Goal: Task Accomplishment & Management: Manage account settings

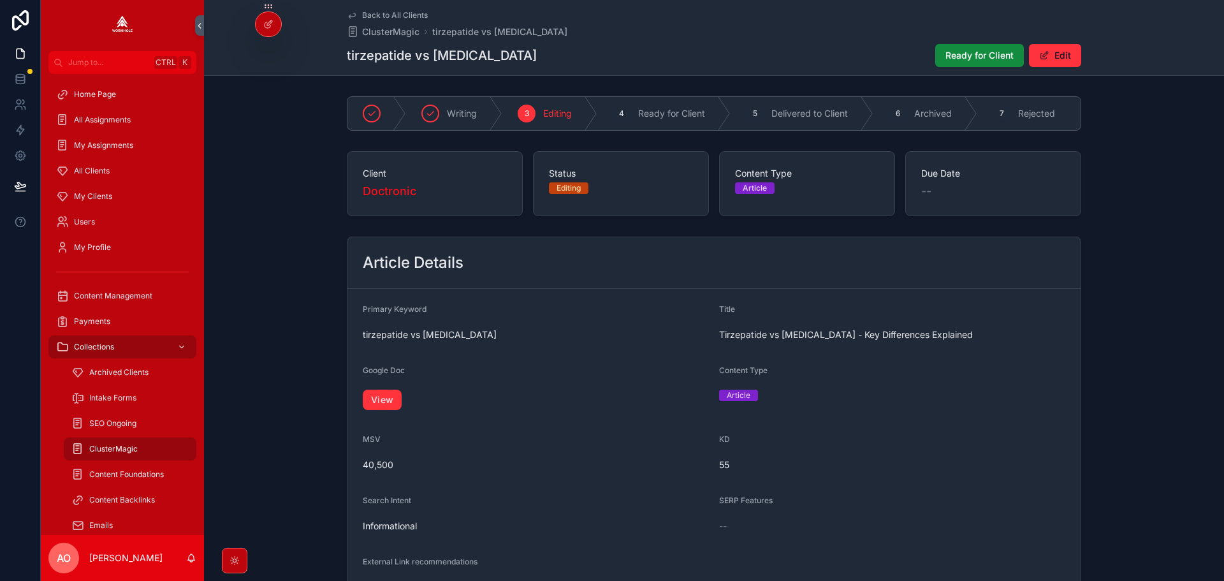
drag, startPoint x: 0, startPoint y: 0, endPoint x: 834, endPoint y: 66, distance: 836.3
click at [945, 56] on span "Ready for Client" at bounding box center [979, 55] width 68 height 13
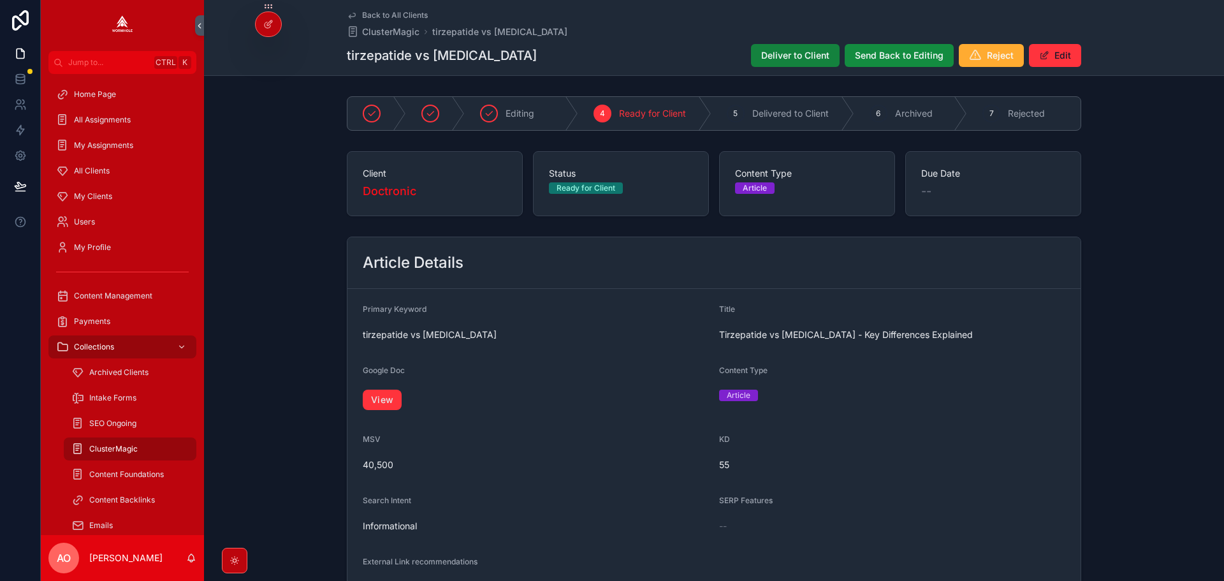
click at [809, 64] on button "Deliver to Client" at bounding box center [795, 55] width 89 height 23
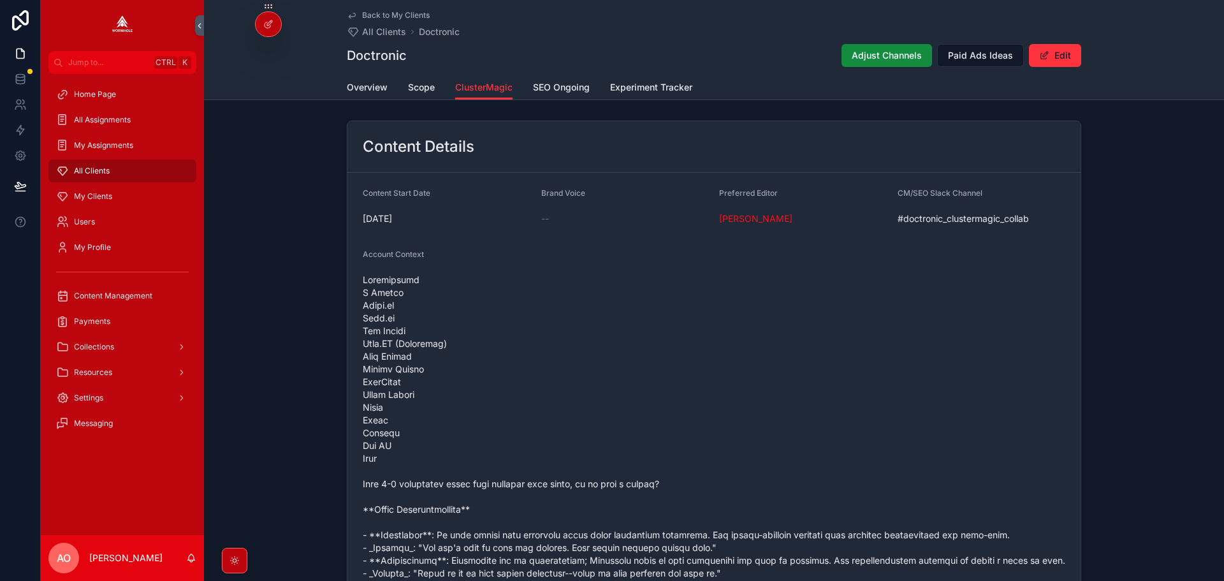
scroll to position [1092, 0]
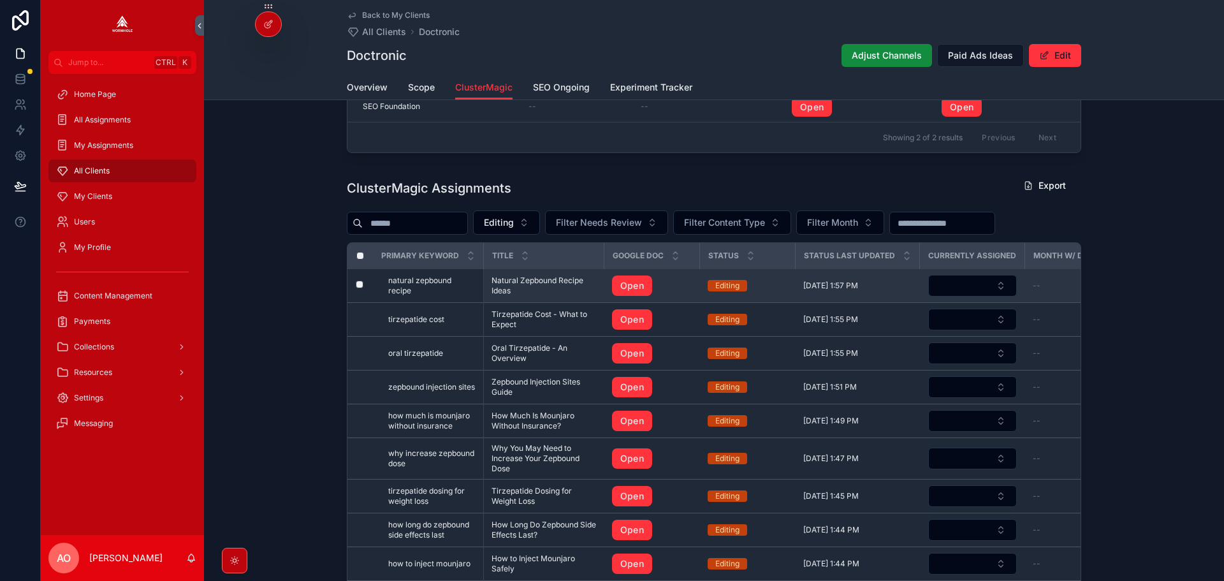
click at [537, 285] on span "Natural Zepbound Recipe Ideas" at bounding box center [543, 285] width 105 height 20
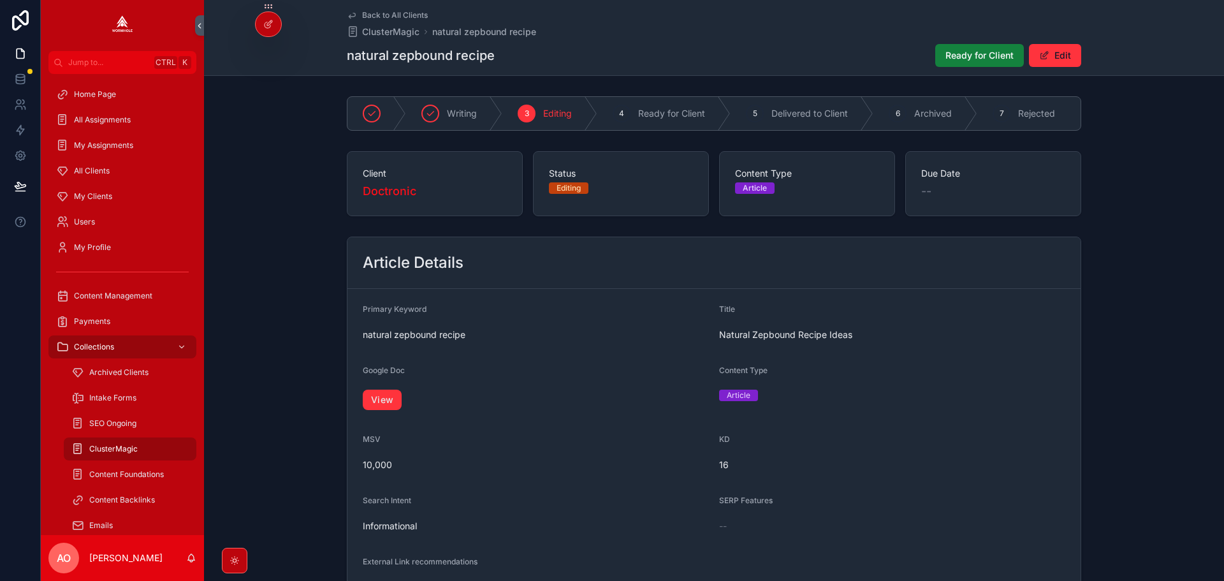
click at [976, 52] on span "Ready for Client" at bounding box center [979, 55] width 68 height 13
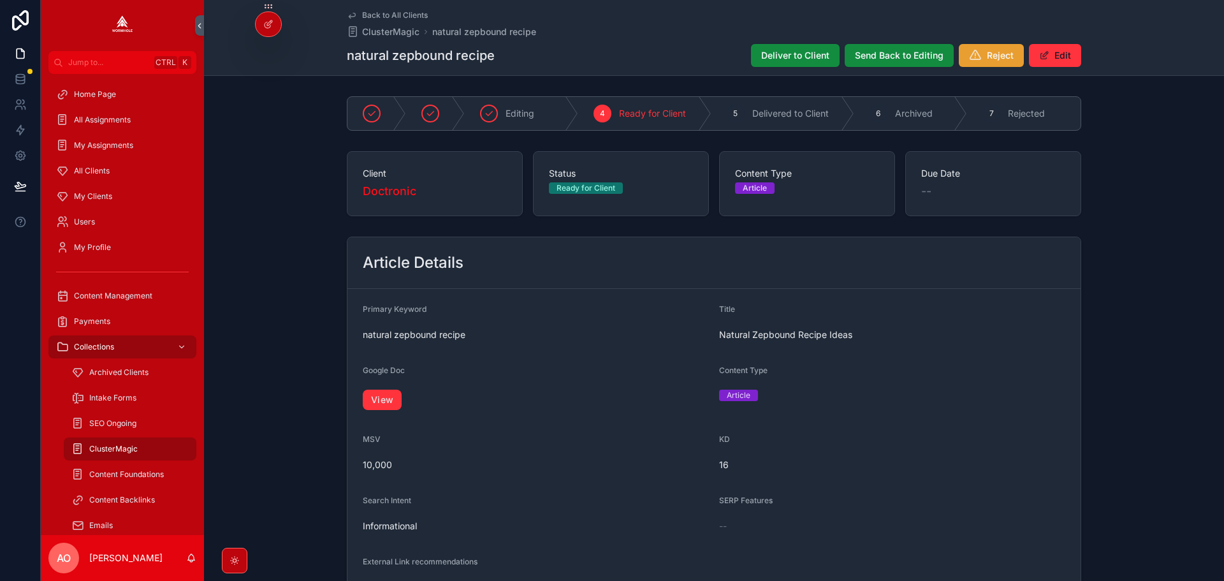
click at [983, 55] on button "Reject" at bounding box center [991, 55] width 65 height 23
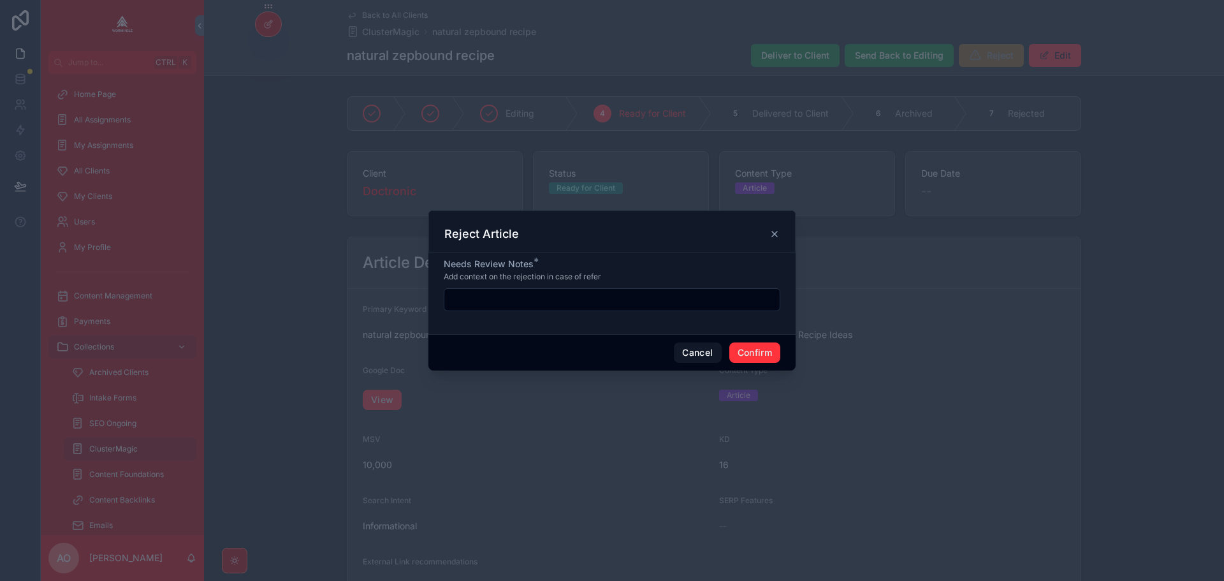
click at [541, 294] on input "text" at bounding box center [611, 300] width 335 height 18
type input "**********"
click at [772, 351] on button "Confirm" at bounding box center [754, 352] width 51 height 20
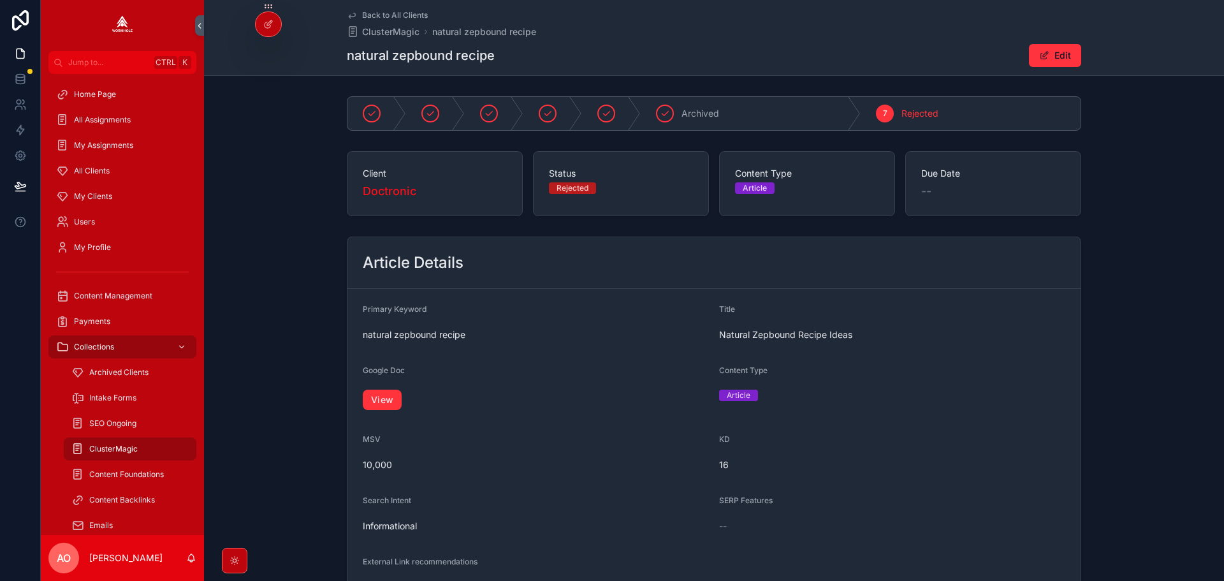
click at [400, 13] on span "Back to All Clients" at bounding box center [395, 15] width 66 height 10
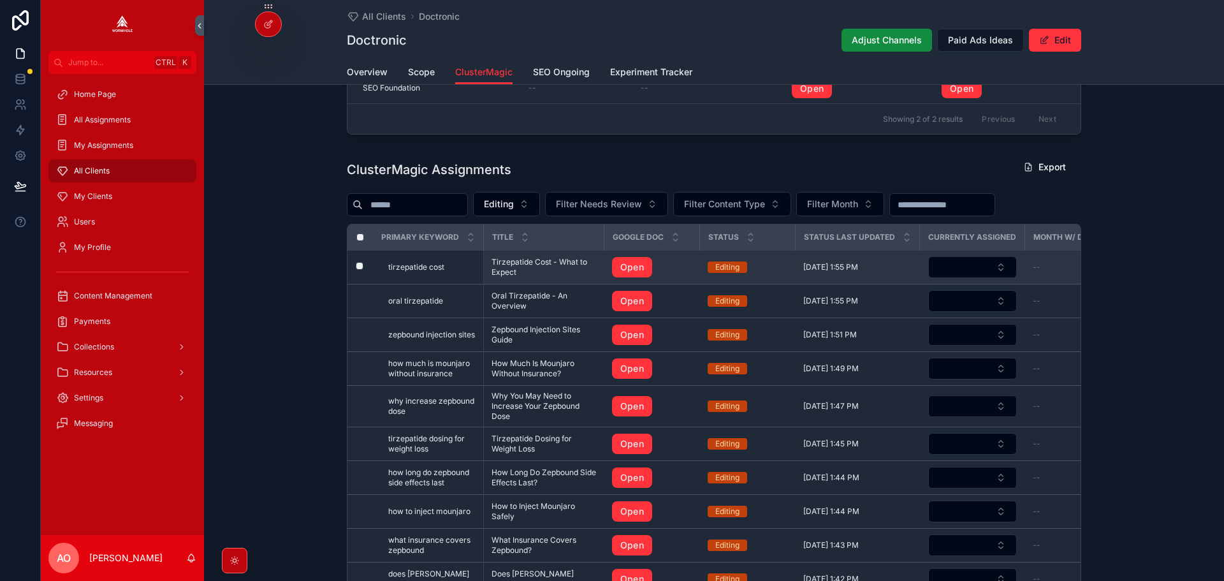
scroll to position [1084, 0]
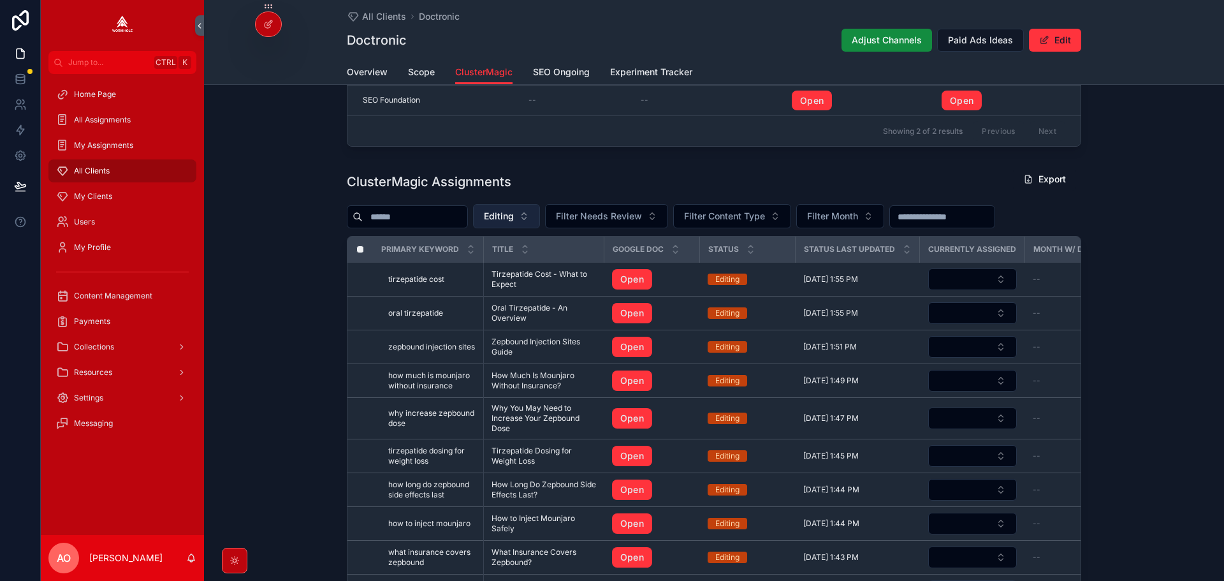
click at [540, 215] on button "Editing" at bounding box center [506, 216] width 67 height 24
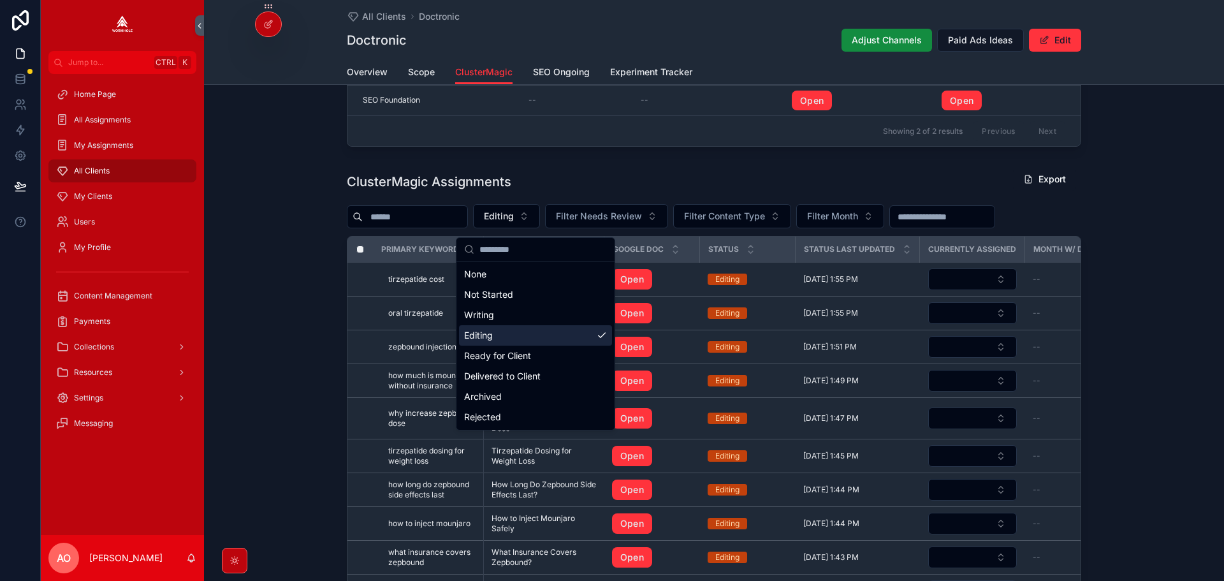
click at [498, 335] on div "Editing" at bounding box center [535, 335] width 153 height 20
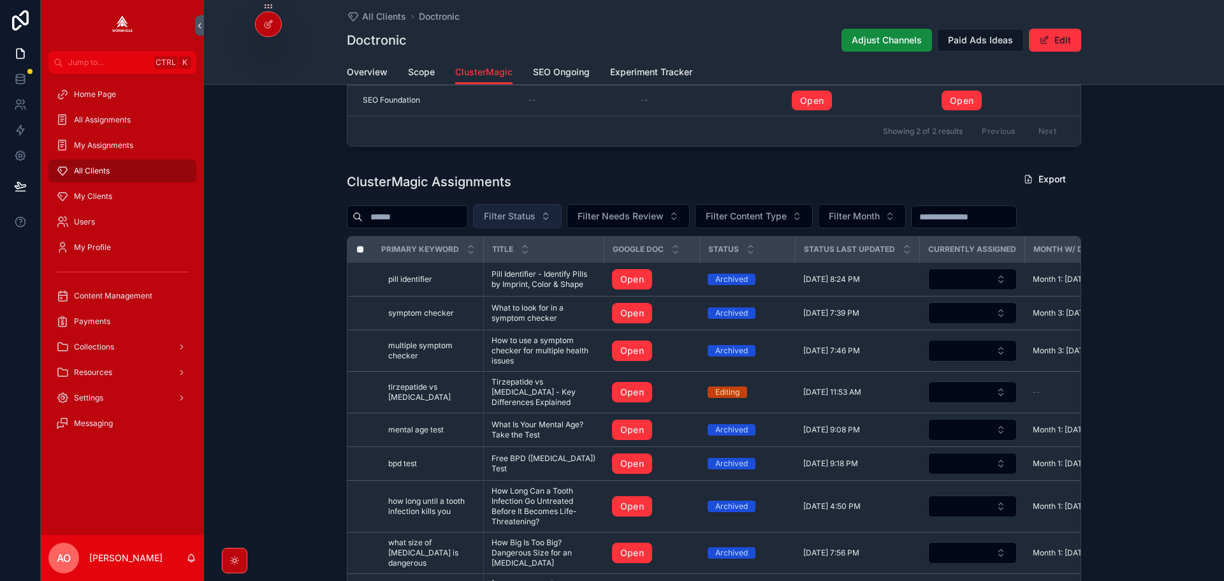
click at [533, 217] on span "Filter Status" at bounding box center [510, 216] width 52 height 13
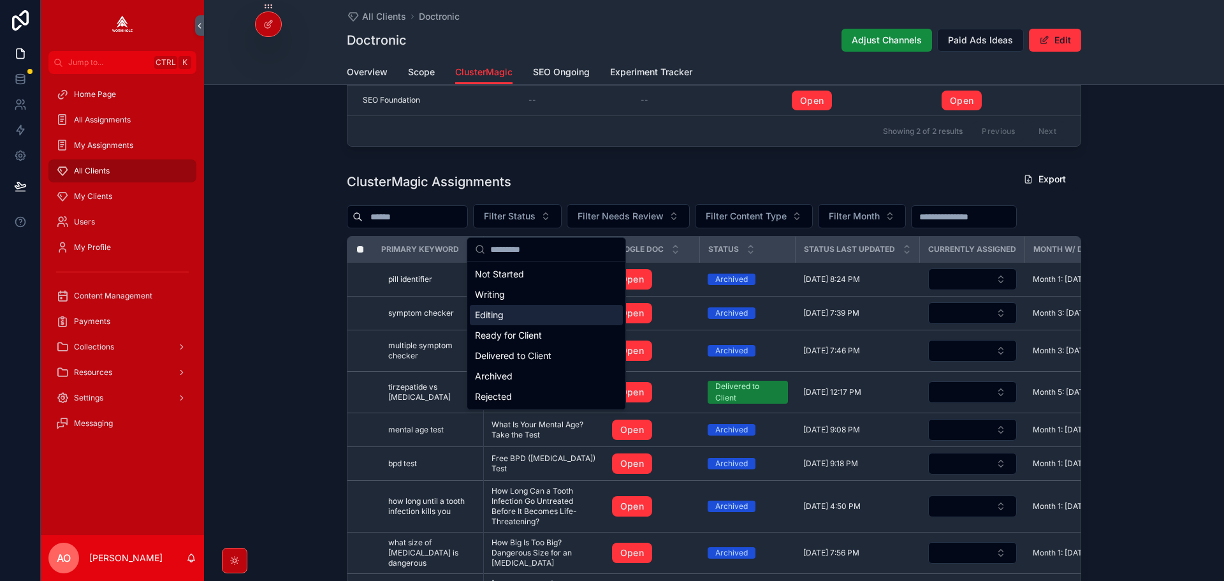
click at [509, 315] on div "Editing" at bounding box center [546, 315] width 153 height 20
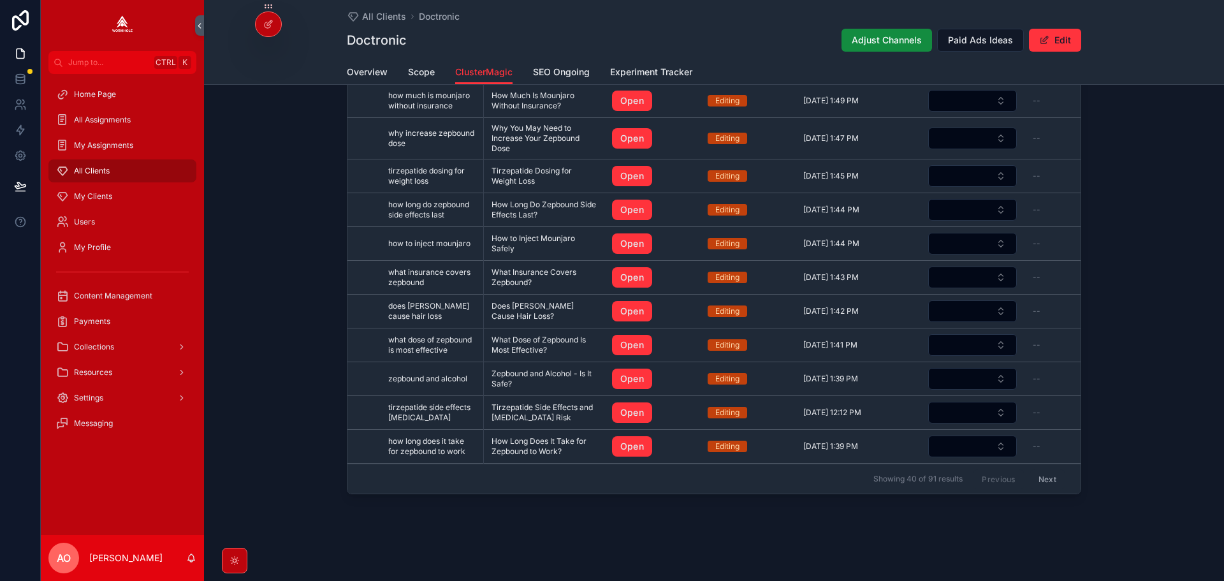
scroll to position [1205, 0]
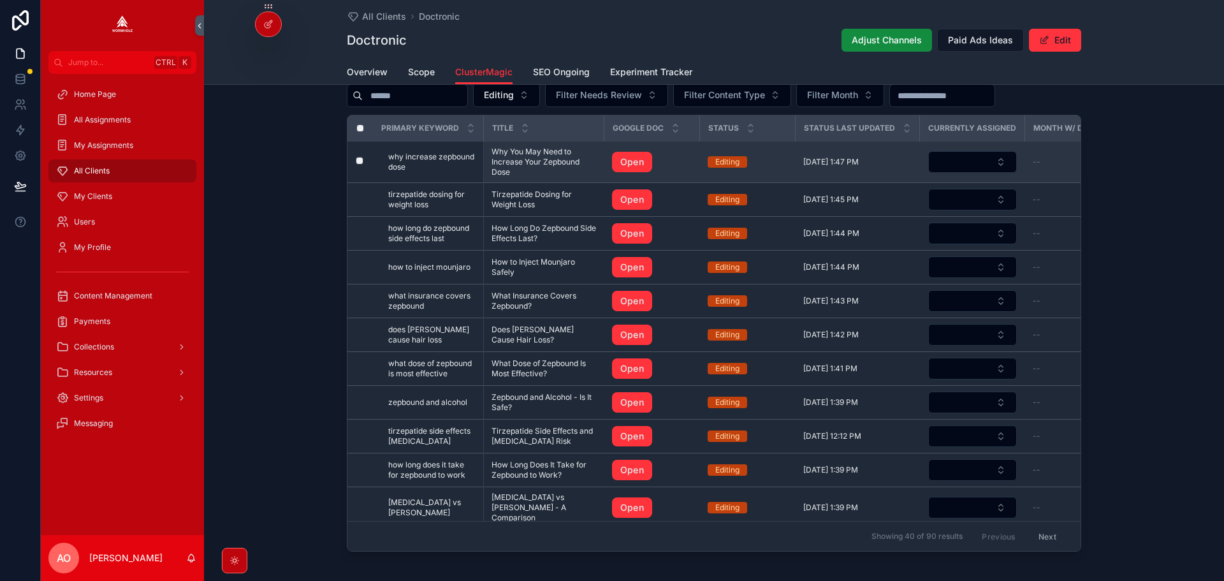
drag, startPoint x: 503, startPoint y: 171, endPoint x: 507, endPoint y: 162, distance: 10.6
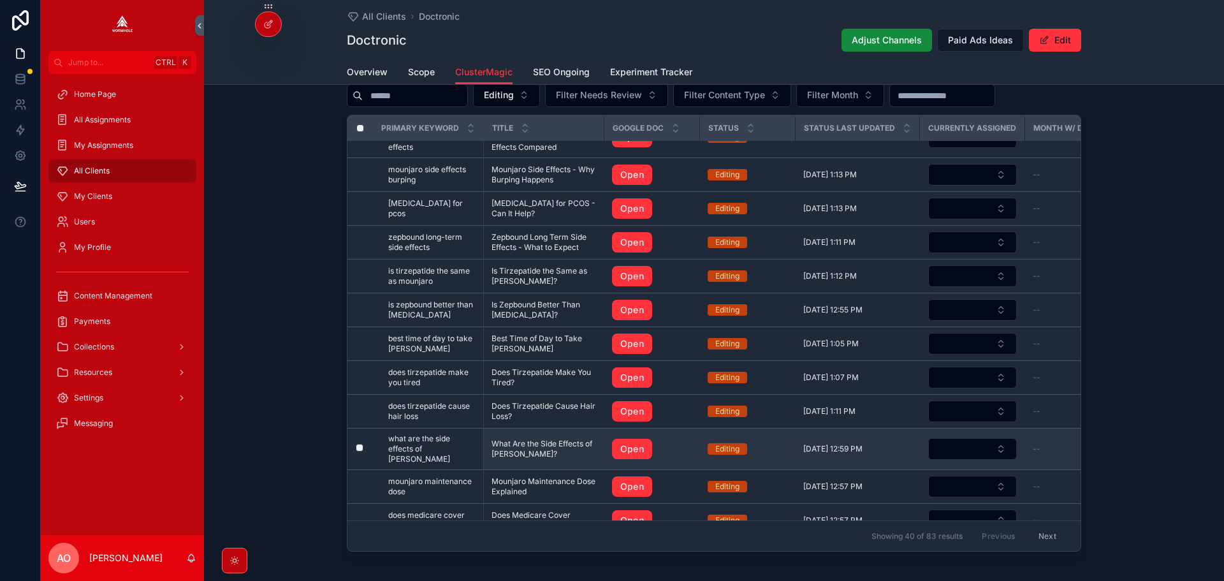
scroll to position [1268, 0]
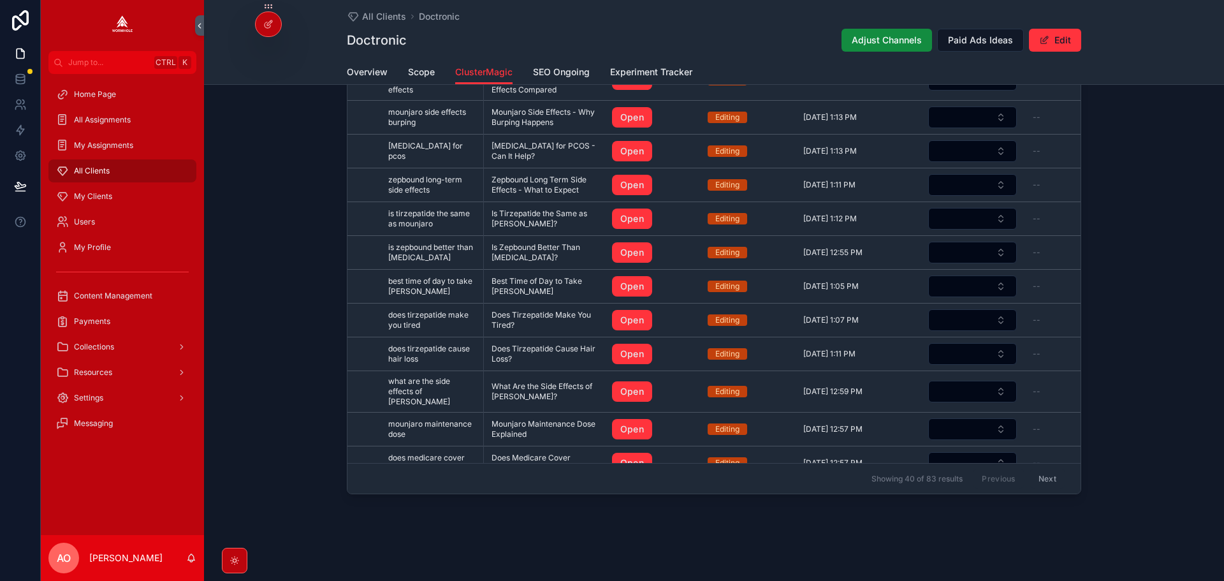
click at [1040, 473] on button "Next" at bounding box center [1047, 478] width 36 height 20
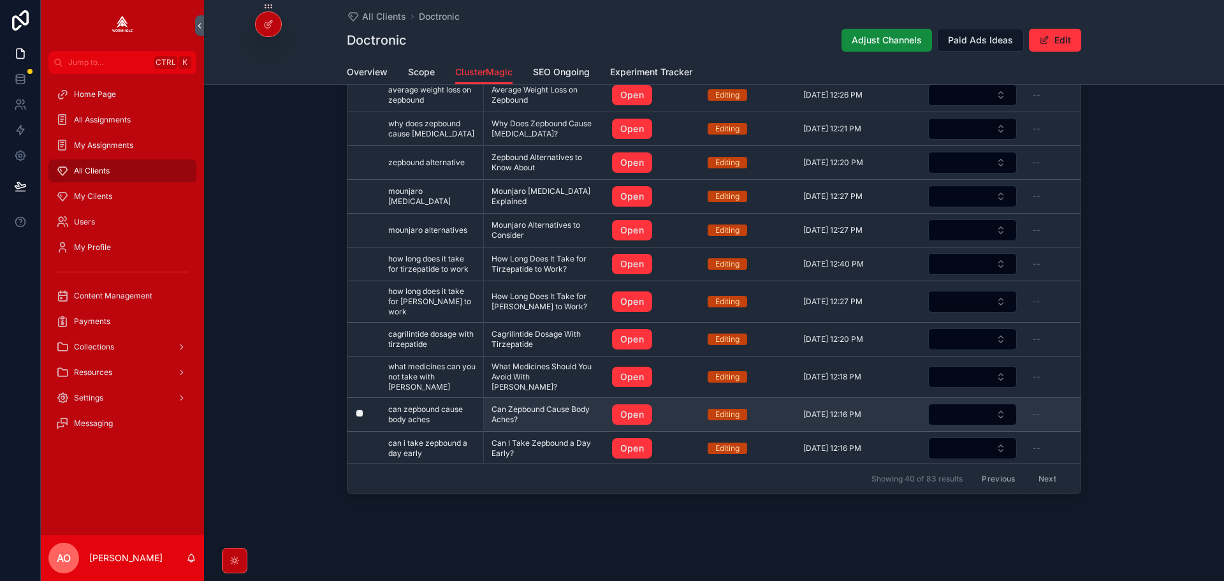
scroll to position [1017, 0]
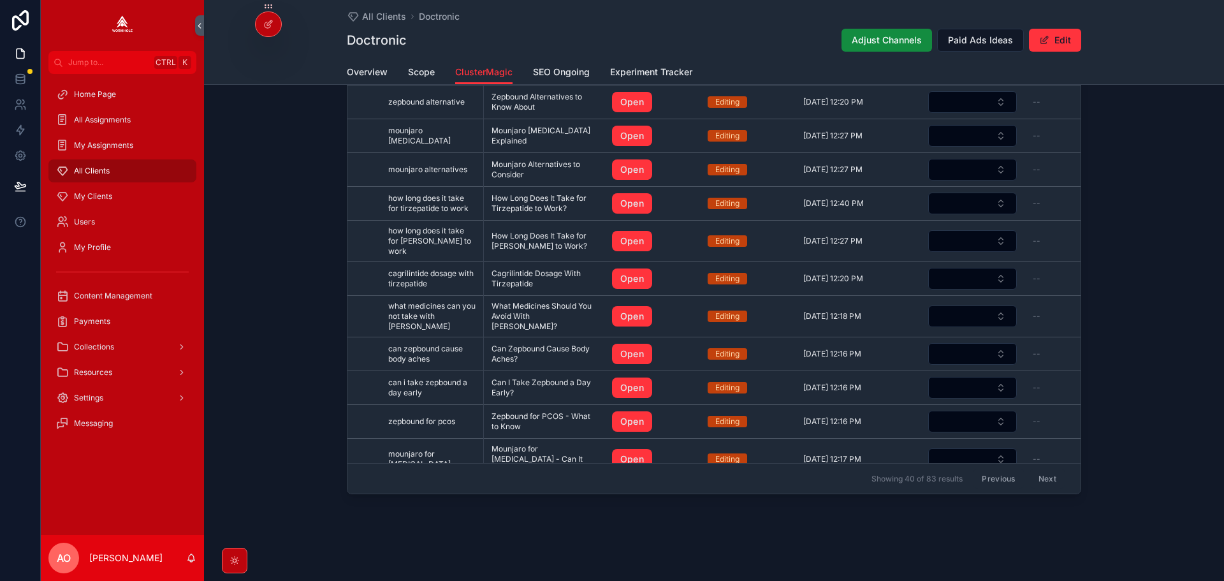
click at [1040, 471] on button "Next" at bounding box center [1047, 478] width 36 height 20
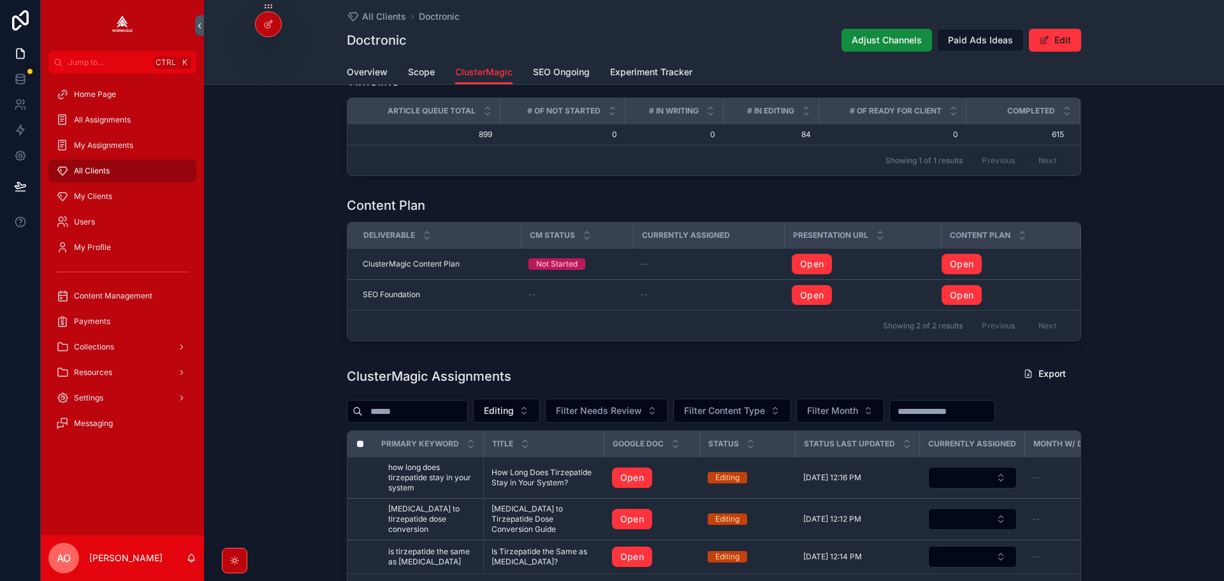
scroll to position [1012, 0]
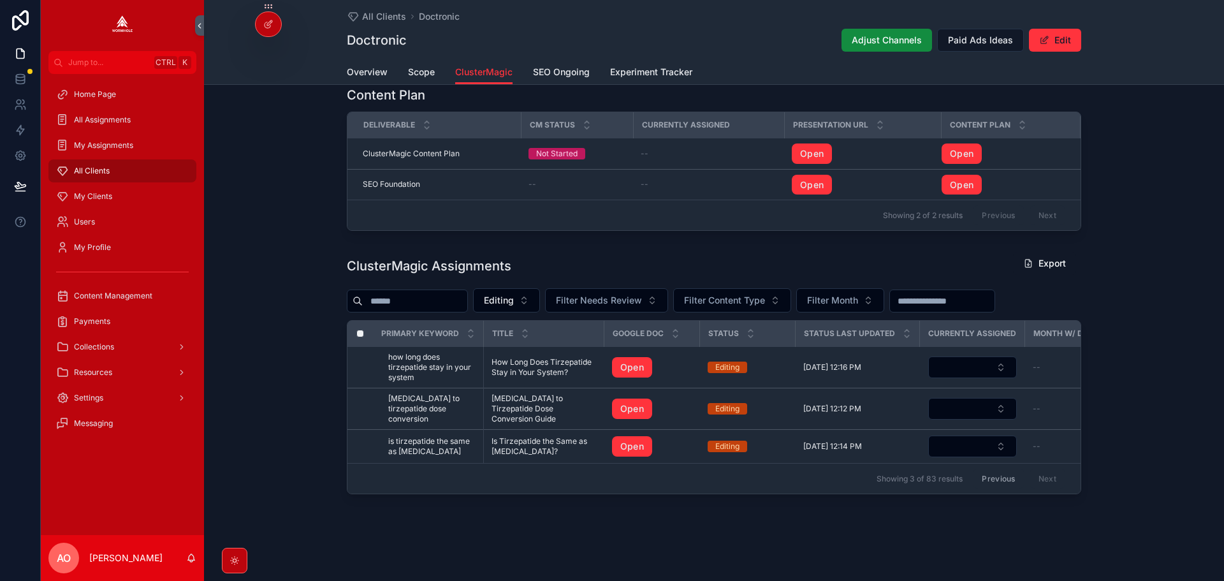
click at [1010, 470] on button "Previous" at bounding box center [998, 478] width 51 height 20
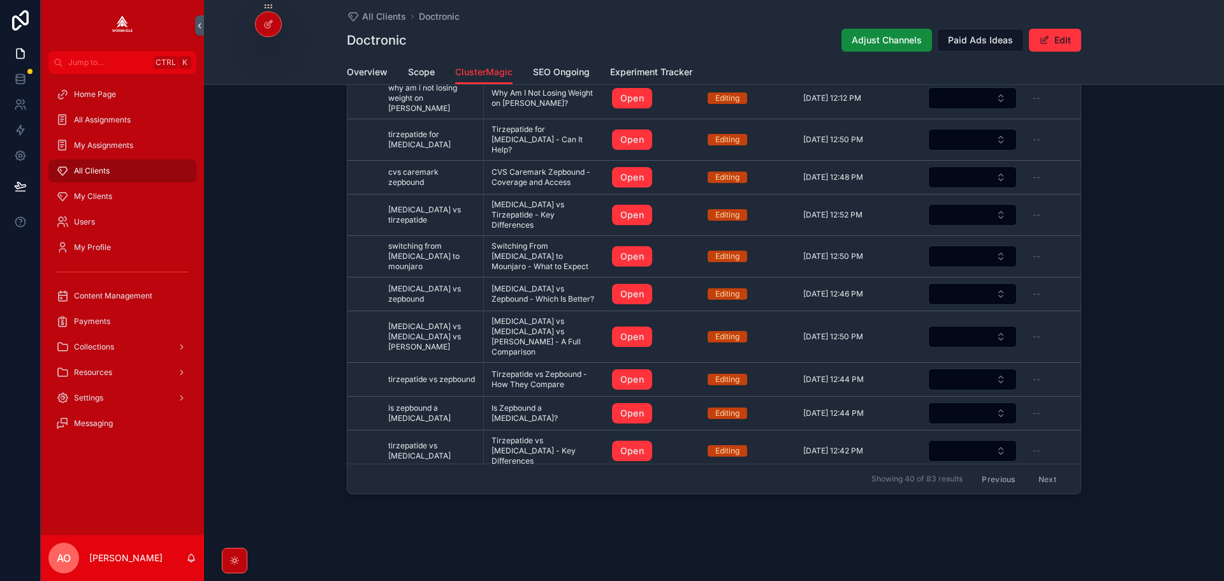
scroll to position [191, 0]
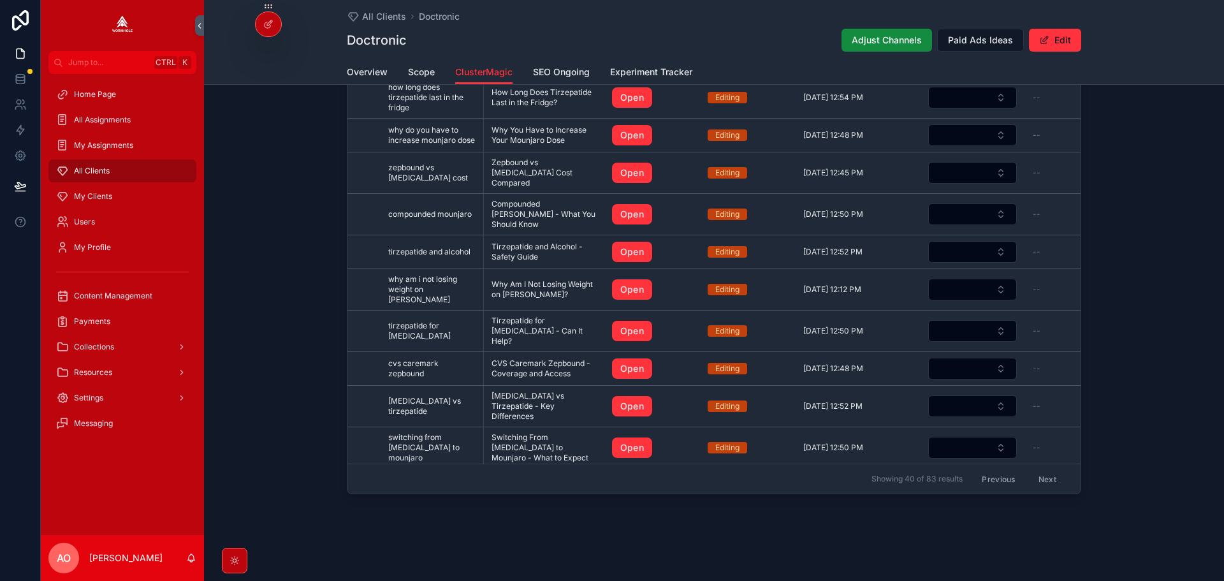
click at [984, 473] on button "Previous" at bounding box center [998, 478] width 51 height 20
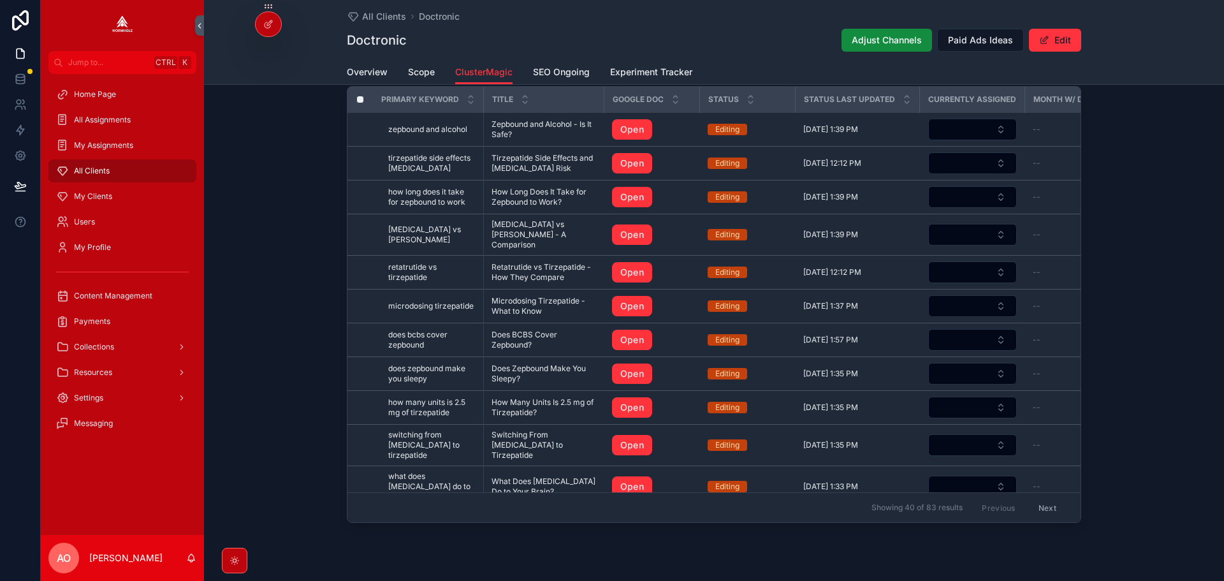
scroll to position [1205, 0]
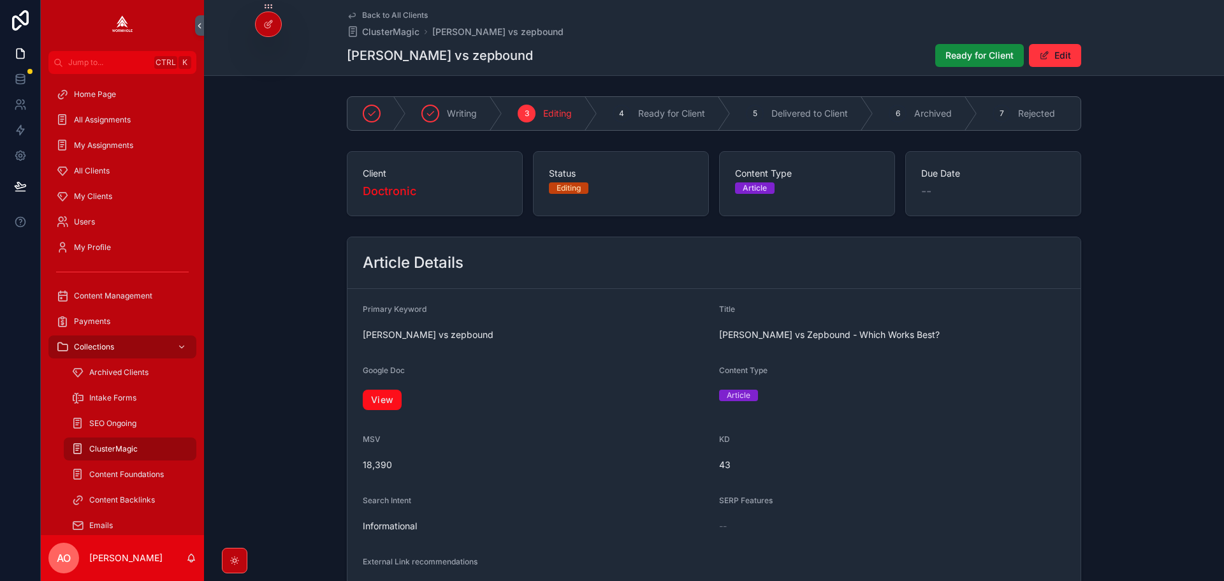
click at [388, 408] on link "View" at bounding box center [382, 399] width 39 height 20
click at [947, 64] on button "Ready for Client" at bounding box center [979, 55] width 89 height 23
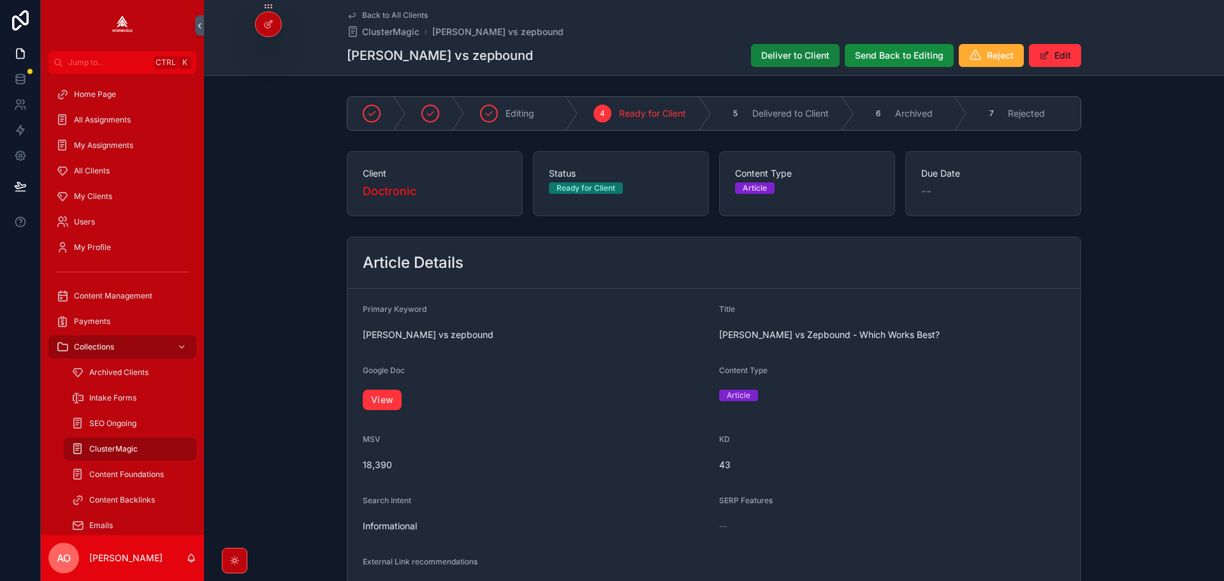
click at [795, 57] on span "Deliver to Client" at bounding box center [795, 55] width 68 height 13
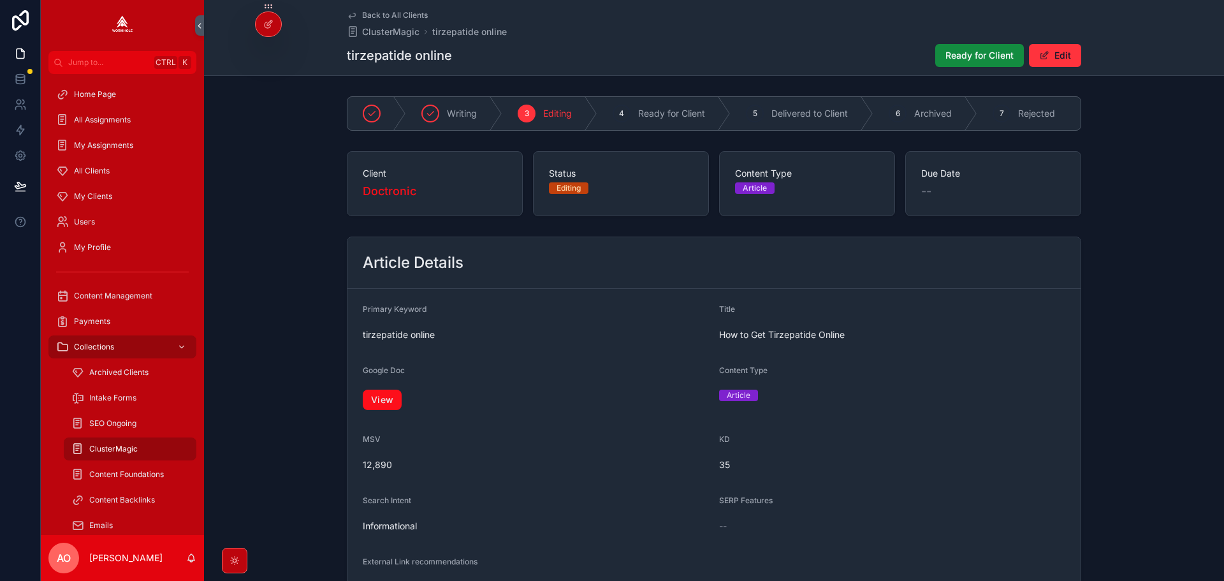
click at [385, 399] on link "View" at bounding box center [382, 399] width 39 height 20
click at [954, 43] on div "Ready for Client Edit" at bounding box center [1003, 55] width 156 height 24
click at [959, 47] on button "Ready for Client" at bounding box center [979, 55] width 89 height 23
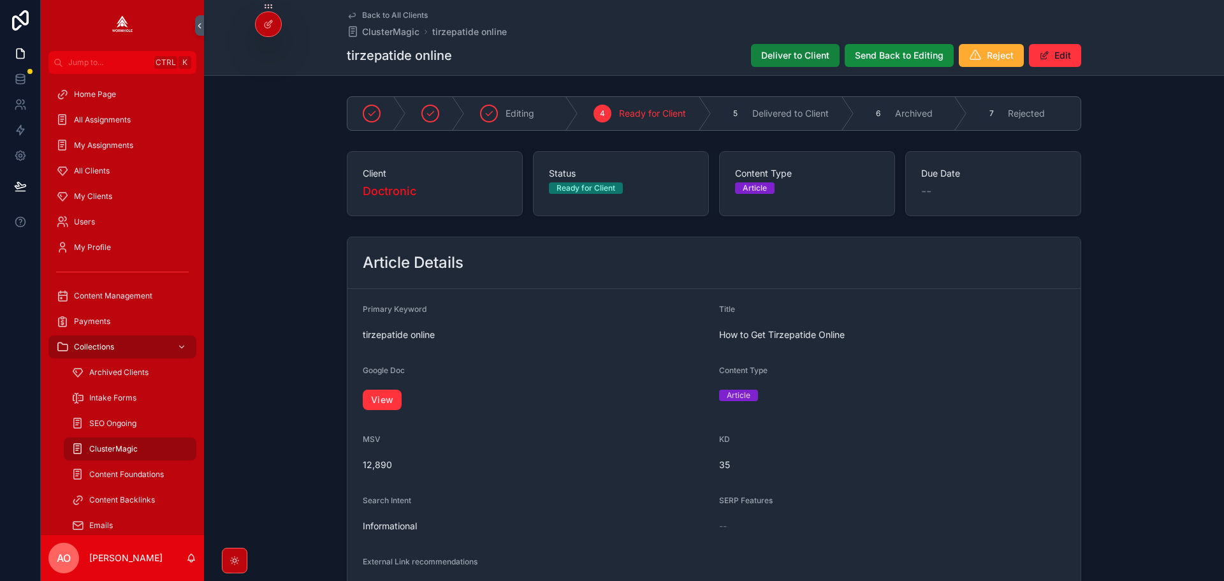
click at [772, 63] on button "Deliver to Client" at bounding box center [795, 55] width 89 height 23
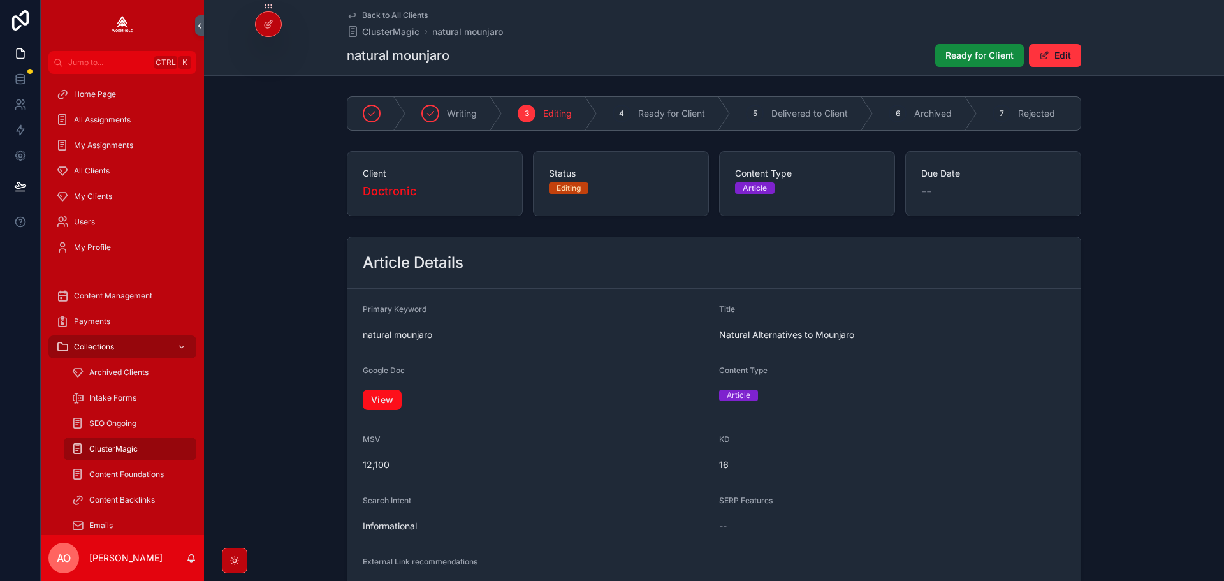
click at [395, 402] on link "View" at bounding box center [382, 399] width 39 height 20
click at [975, 54] on span "Ready for Client" at bounding box center [979, 55] width 68 height 13
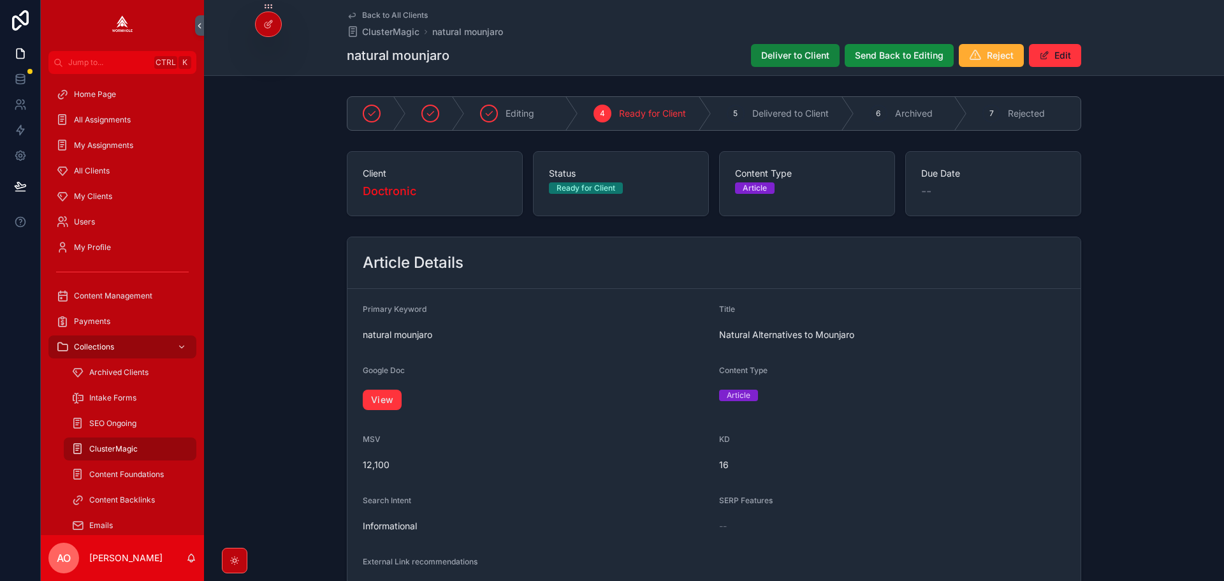
click at [794, 61] on span "Deliver to Client" at bounding box center [795, 55] width 68 height 13
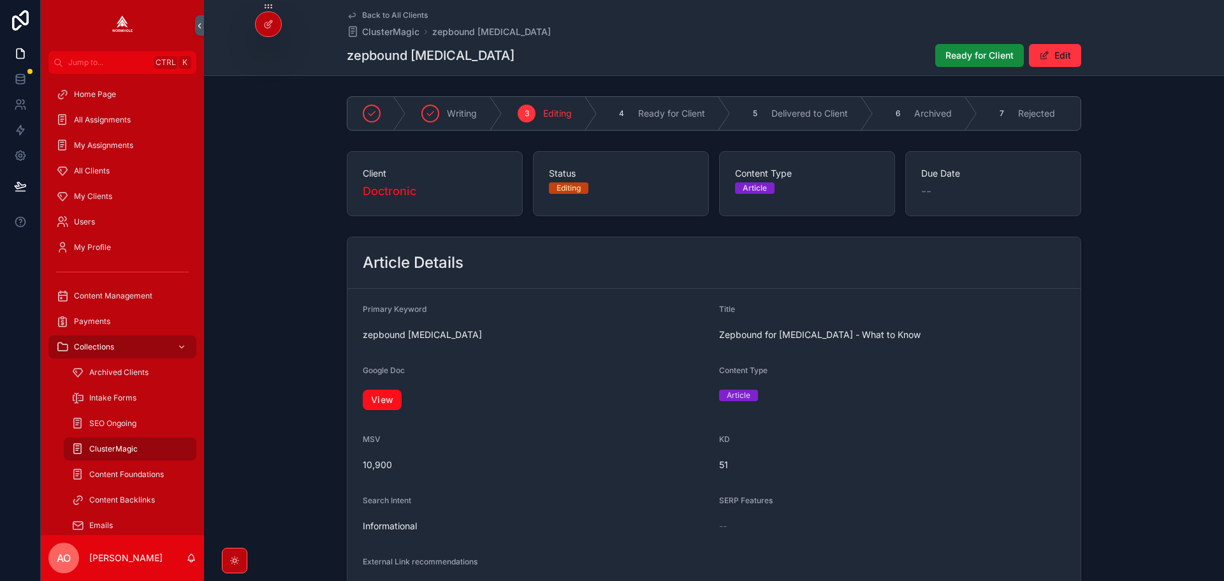
click at [388, 410] on link "View" at bounding box center [382, 399] width 39 height 20
click at [987, 63] on button "Ready for Client" at bounding box center [979, 55] width 89 height 23
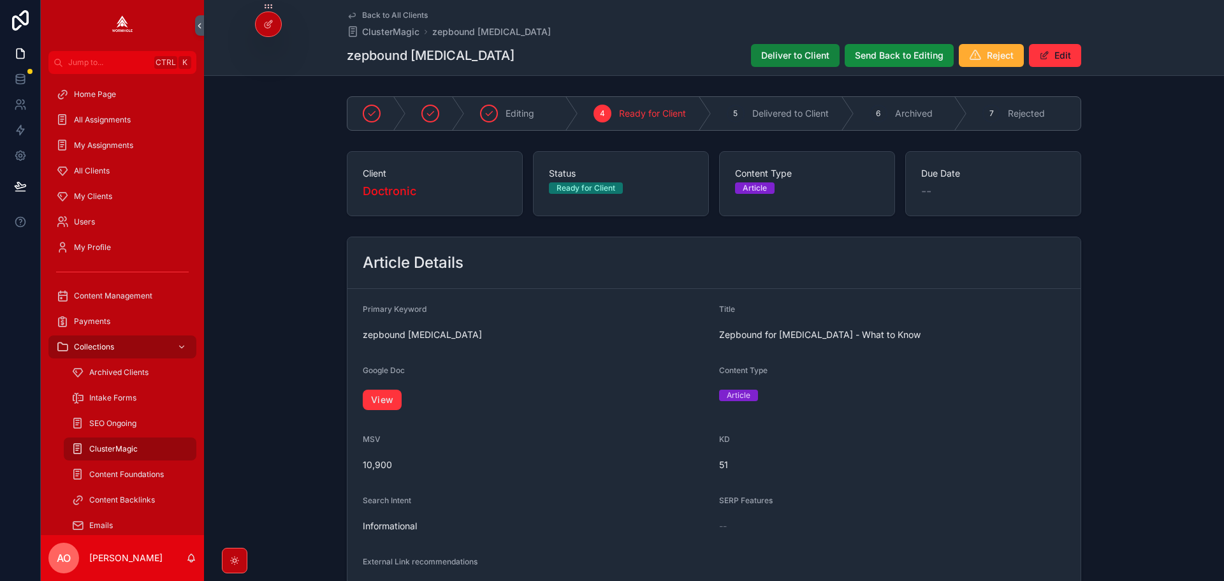
click at [792, 57] on span "Deliver to Client" at bounding box center [795, 55] width 68 height 13
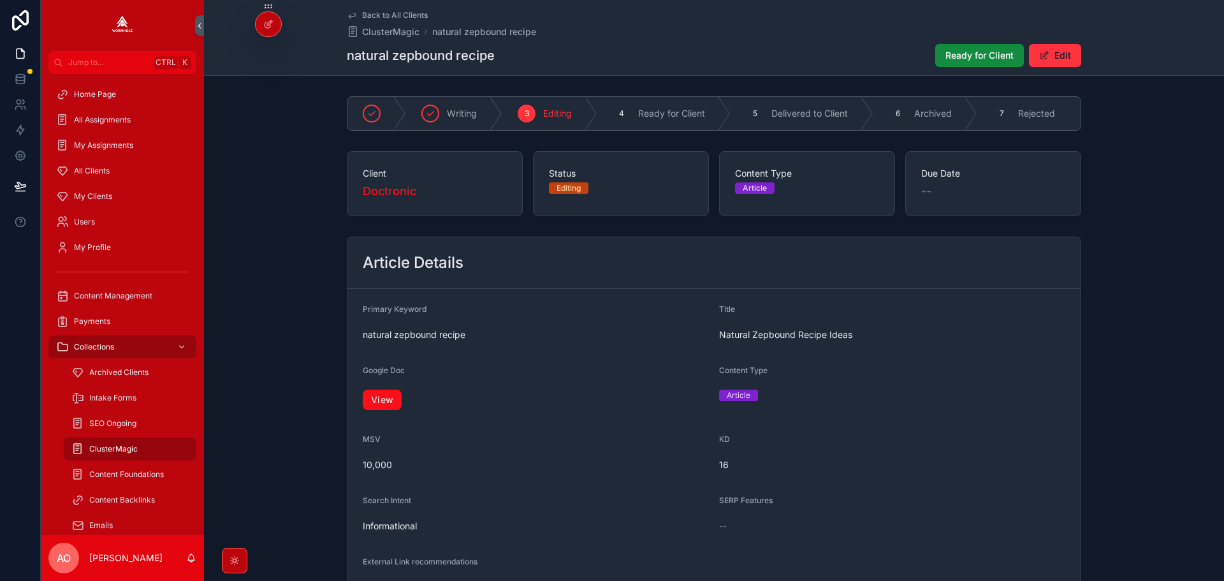
click at [395, 405] on link "View" at bounding box center [382, 399] width 39 height 20
click at [383, 410] on link "View" at bounding box center [382, 399] width 39 height 20
click at [966, 47] on button "Ready for Client" at bounding box center [979, 55] width 89 height 23
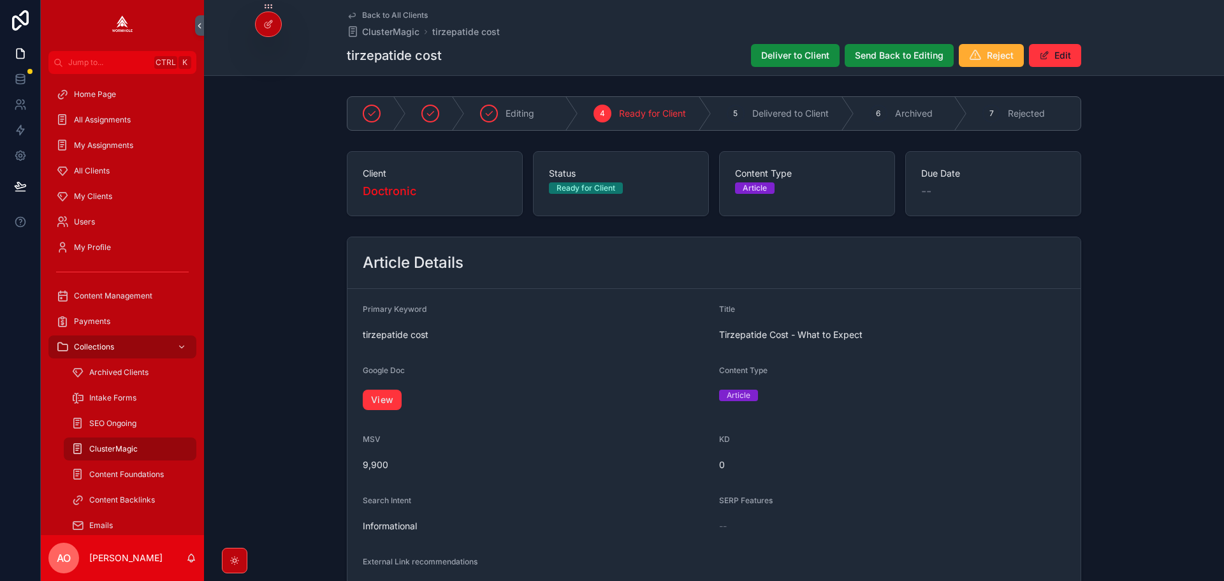
drag, startPoint x: 771, startPoint y: 61, endPoint x: 712, endPoint y: 59, distance: 59.3
click at [771, 61] on span "Deliver to Client" at bounding box center [795, 55] width 68 height 13
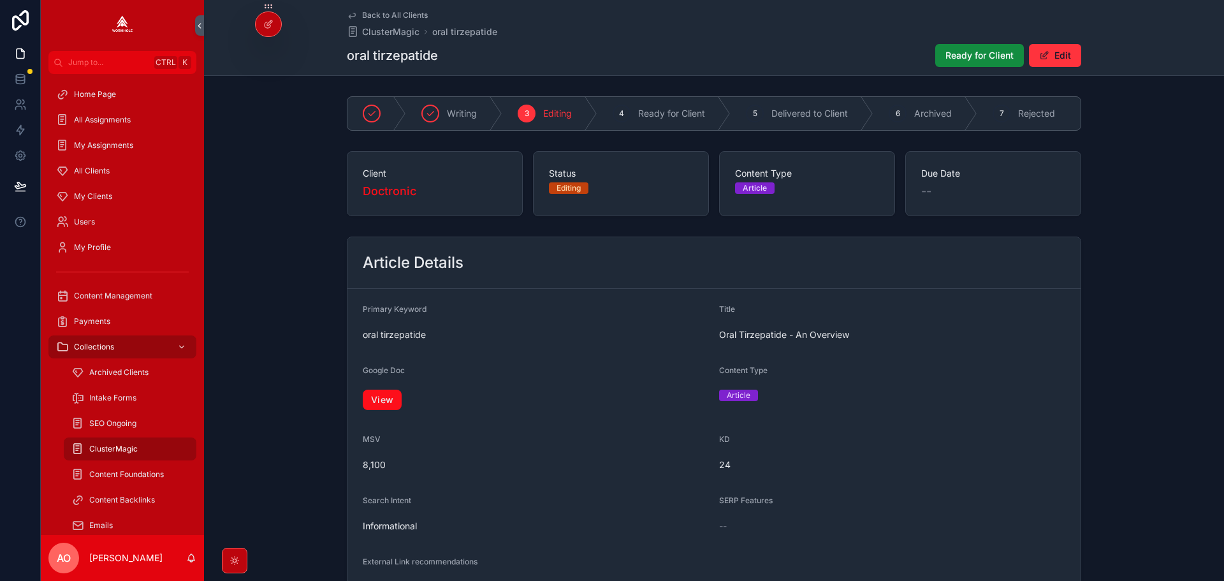
click at [391, 400] on link "View" at bounding box center [382, 399] width 39 height 20
click at [949, 59] on span "Ready for Client" at bounding box center [979, 55] width 68 height 13
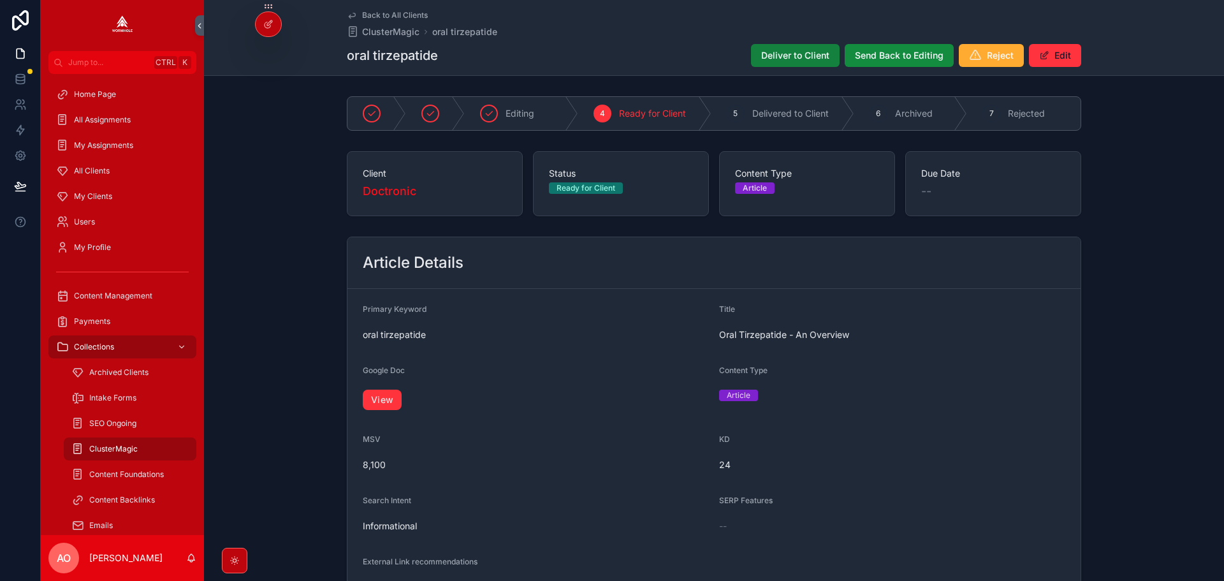
click at [806, 57] on span "Deliver to Client" at bounding box center [795, 55] width 68 height 13
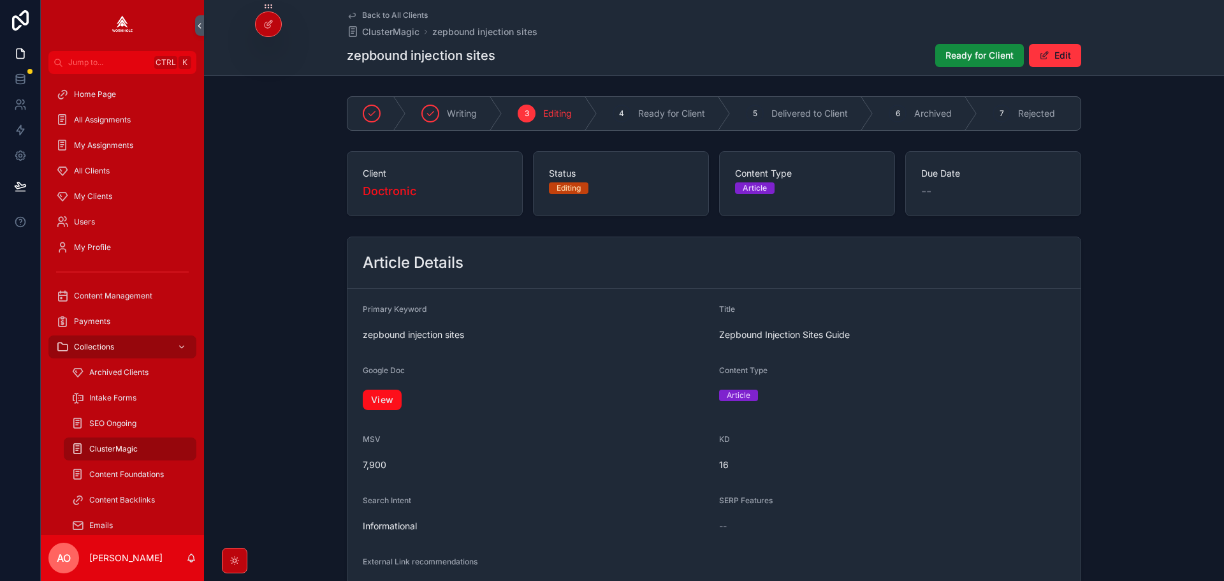
click at [385, 400] on link "View" at bounding box center [382, 399] width 39 height 20
click at [958, 54] on span "Ready for Client" at bounding box center [979, 55] width 68 height 13
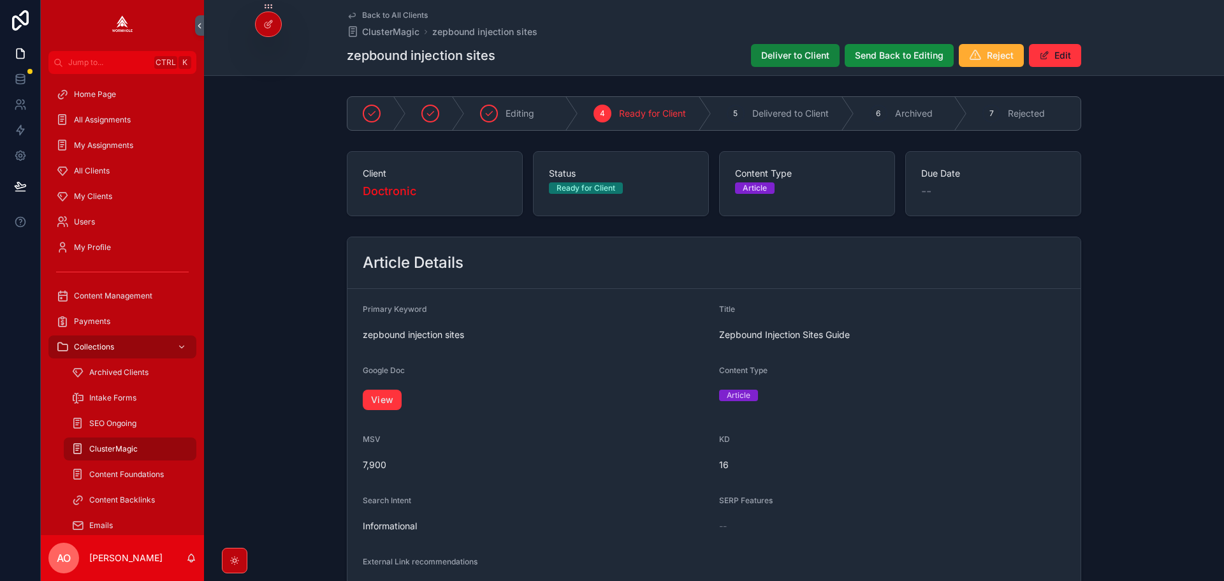
click at [771, 59] on span "Deliver to Client" at bounding box center [795, 55] width 68 height 13
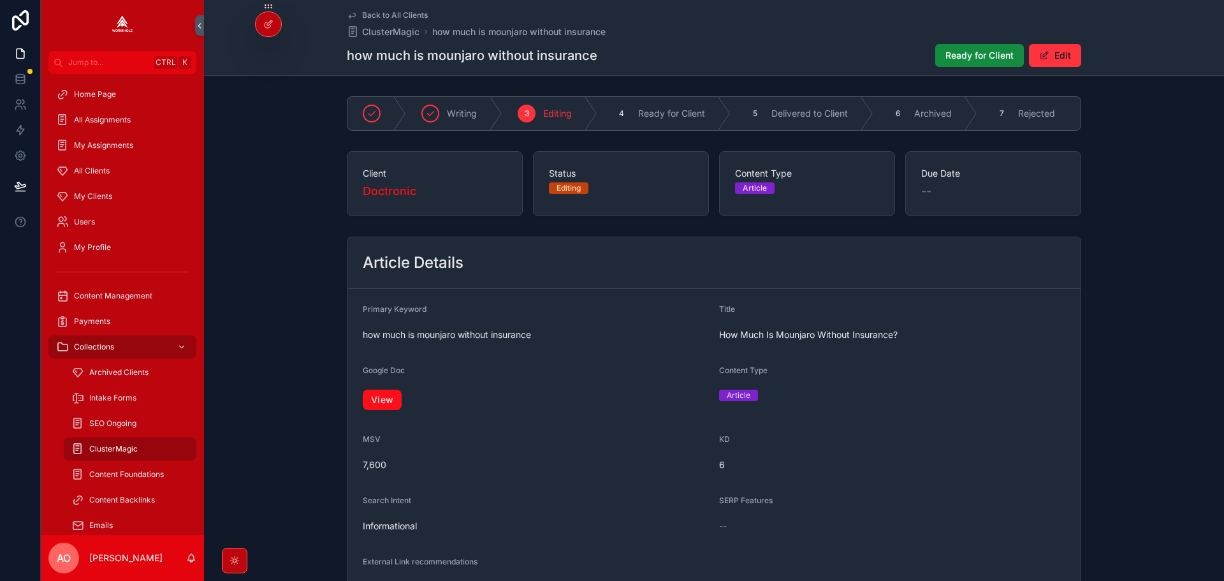
click at [377, 403] on link "View" at bounding box center [382, 399] width 39 height 20
click at [963, 57] on span "Ready for Client" at bounding box center [979, 55] width 68 height 13
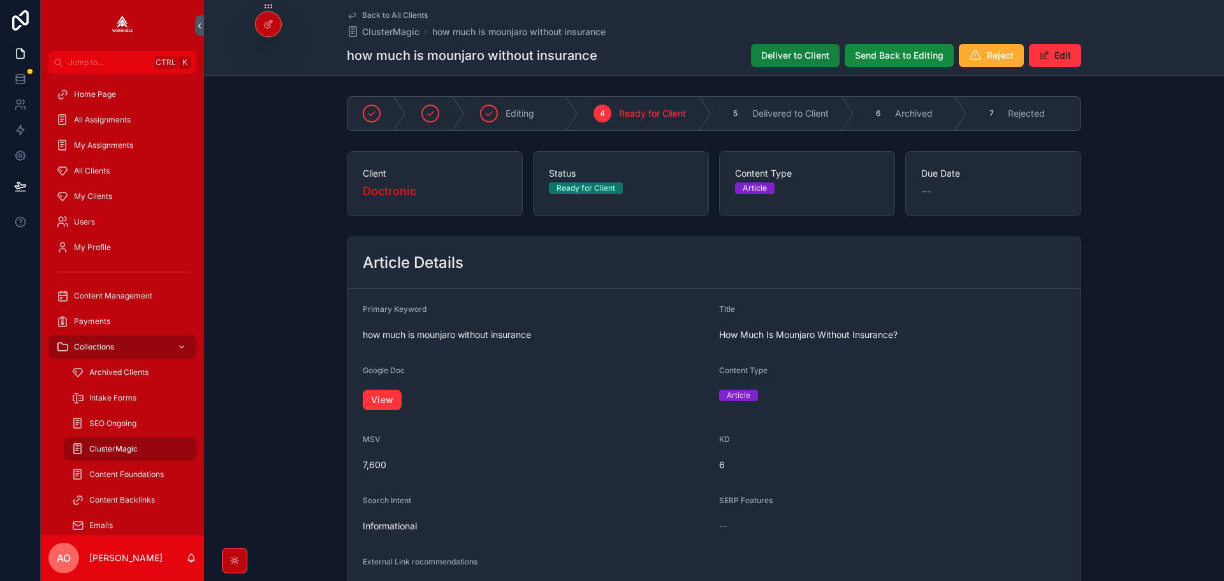
click at [786, 56] on span "Deliver to Client" at bounding box center [795, 55] width 68 height 13
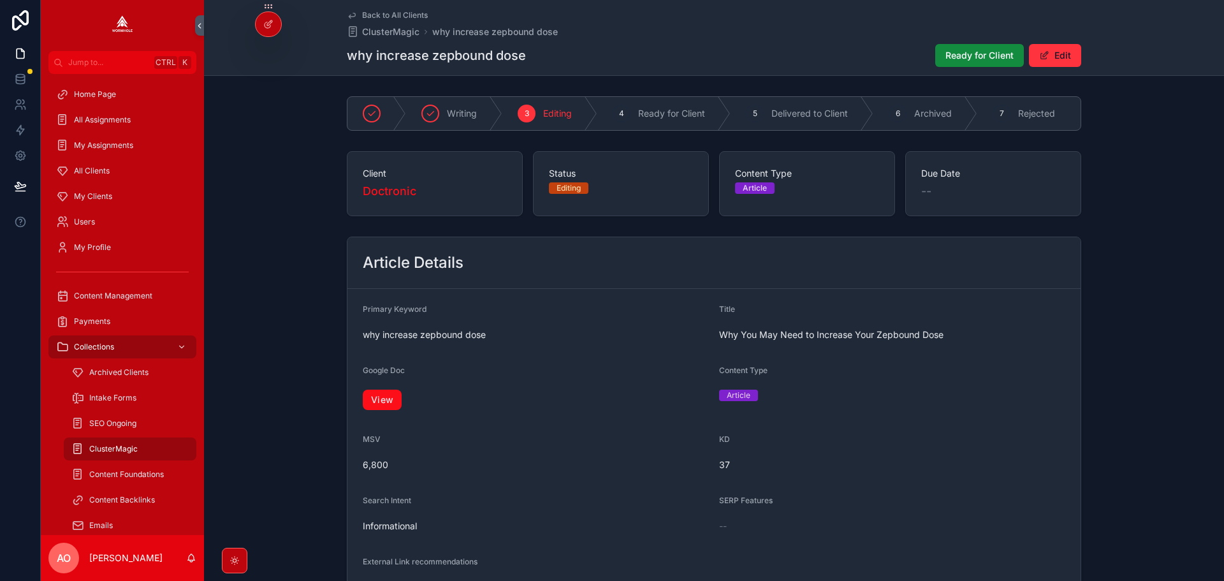
click at [381, 407] on link "View" at bounding box center [382, 399] width 39 height 20
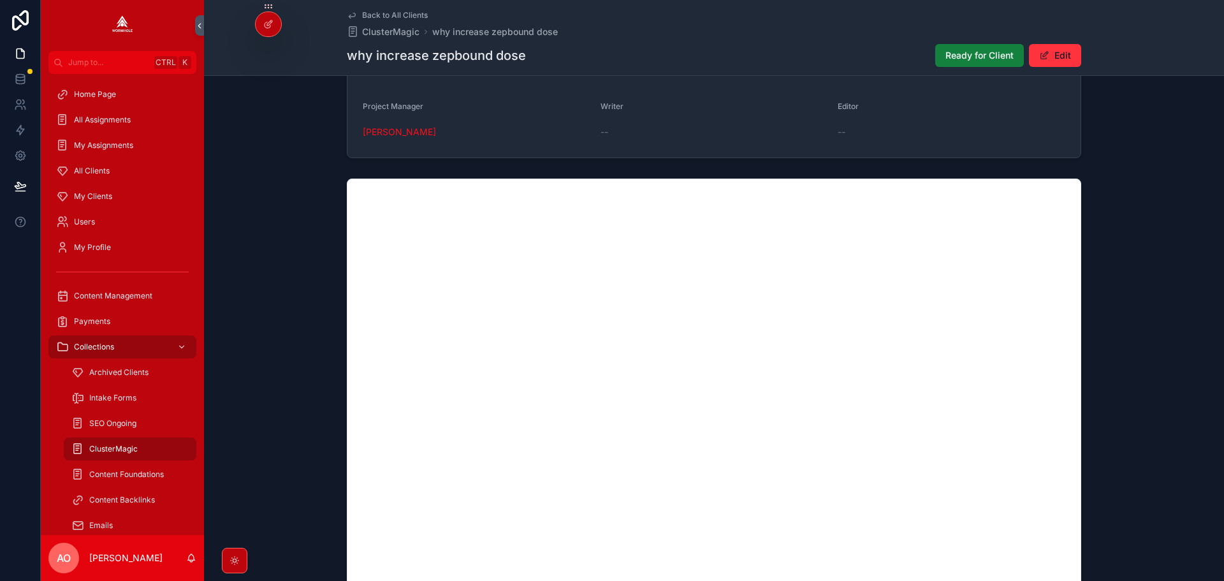
click at [966, 54] on span "Ready for Client" at bounding box center [979, 55] width 68 height 13
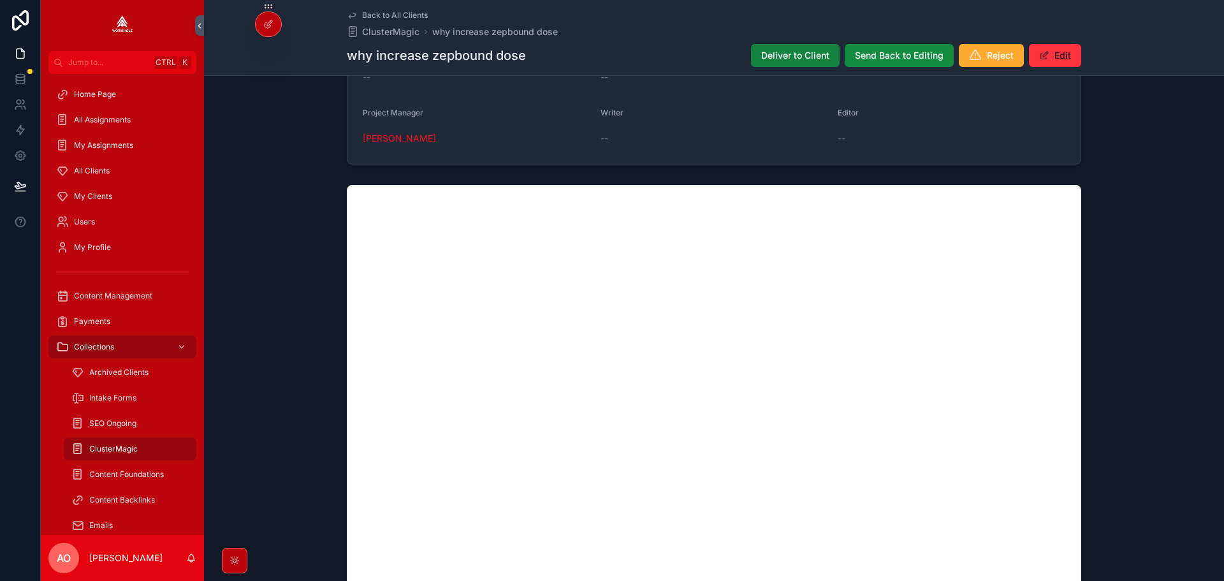
click at [776, 54] on span "Deliver to Client" at bounding box center [795, 55] width 68 height 13
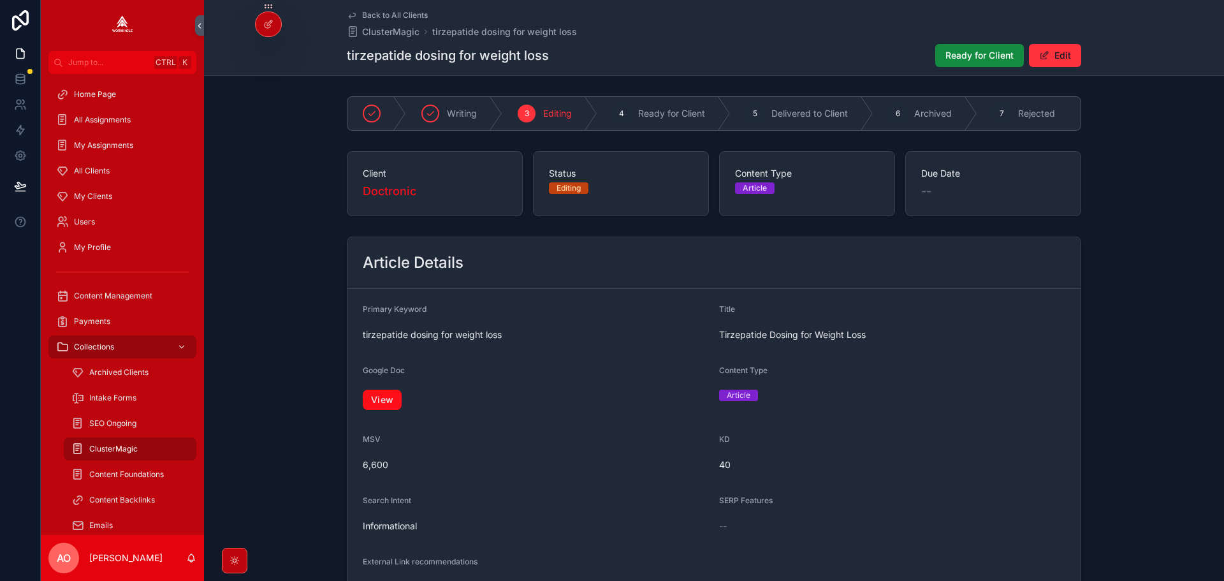
click at [386, 410] on link "View" at bounding box center [382, 399] width 39 height 20
click at [977, 59] on span "Ready for Client" at bounding box center [979, 55] width 68 height 13
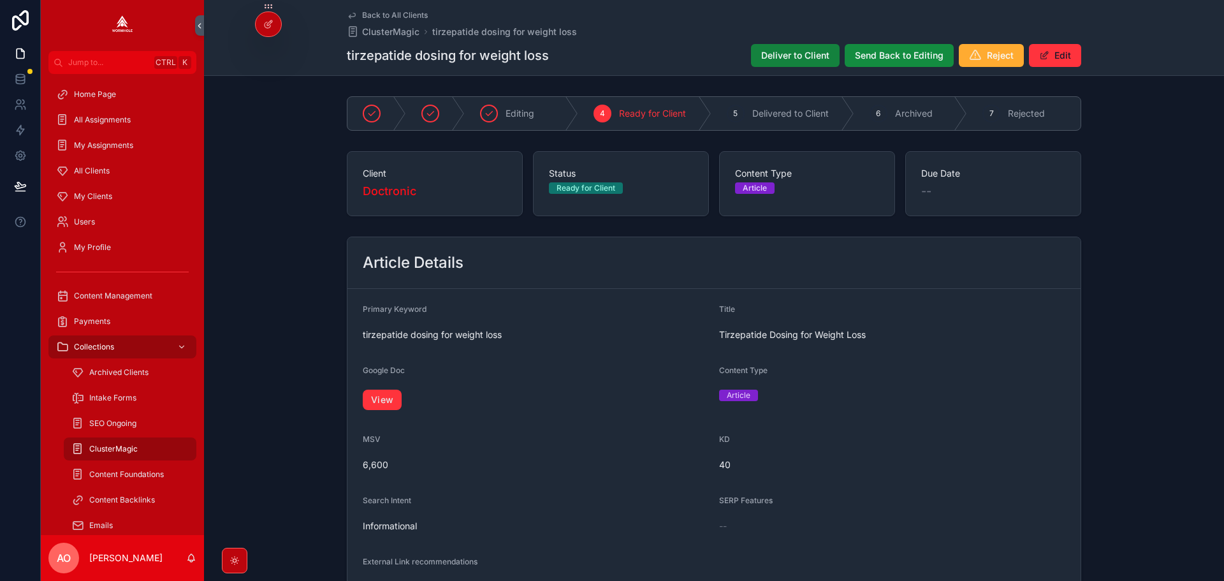
click at [781, 54] on span "Deliver to Client" at bounding box center [795, 55] width 68 height 13
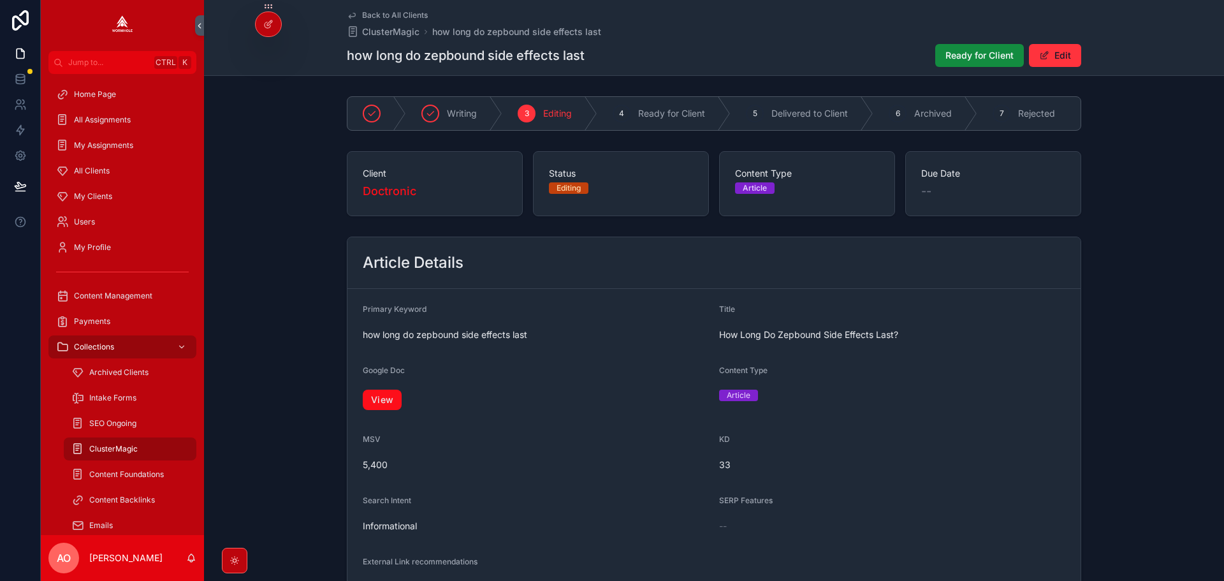
click at [389, 405] on link "View" at bounding box center [382, 399] width 39 height 20
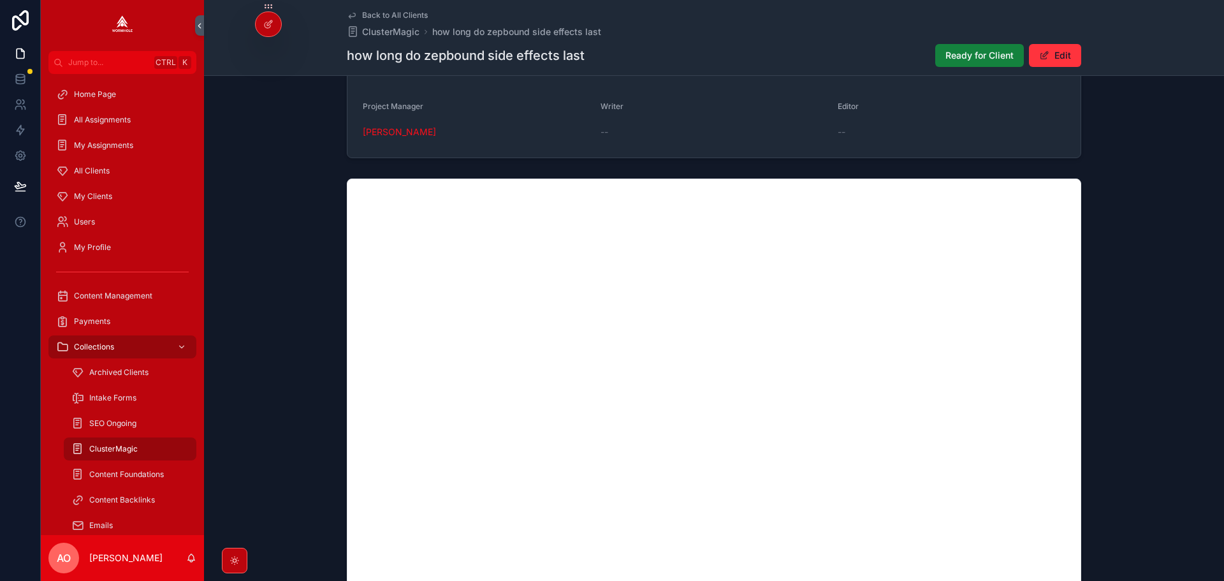
click at [982, 54] on span "Ready for Client" at bounding box center [979, 55] width 68 height 13
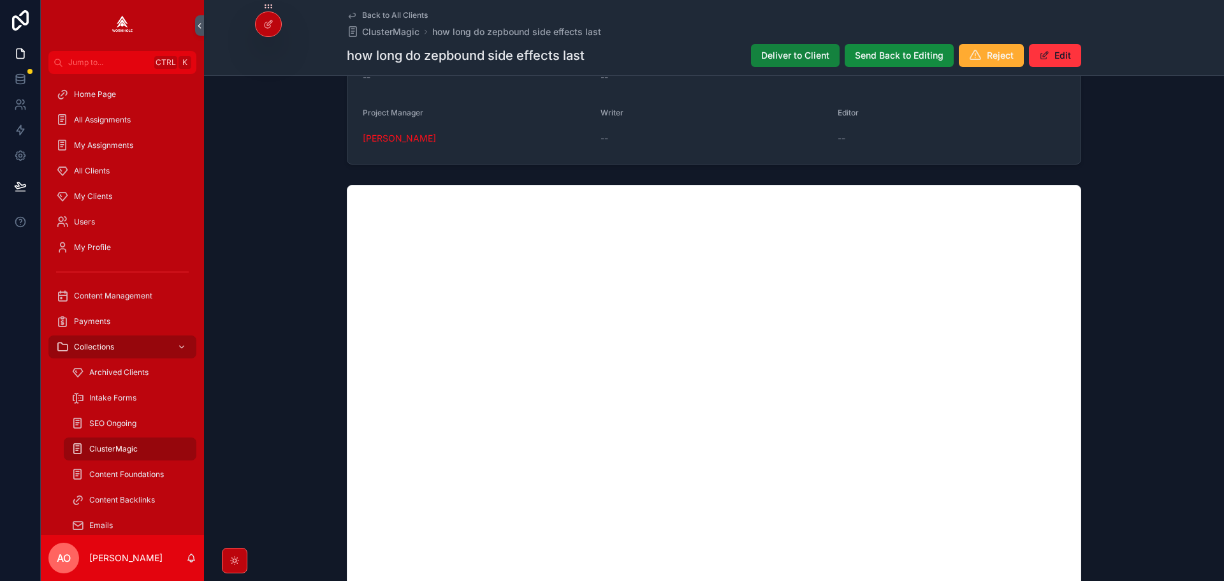
click at [798, 64] on button "Deliver to Client" at bounding box center [795, 55] width 89 height 23
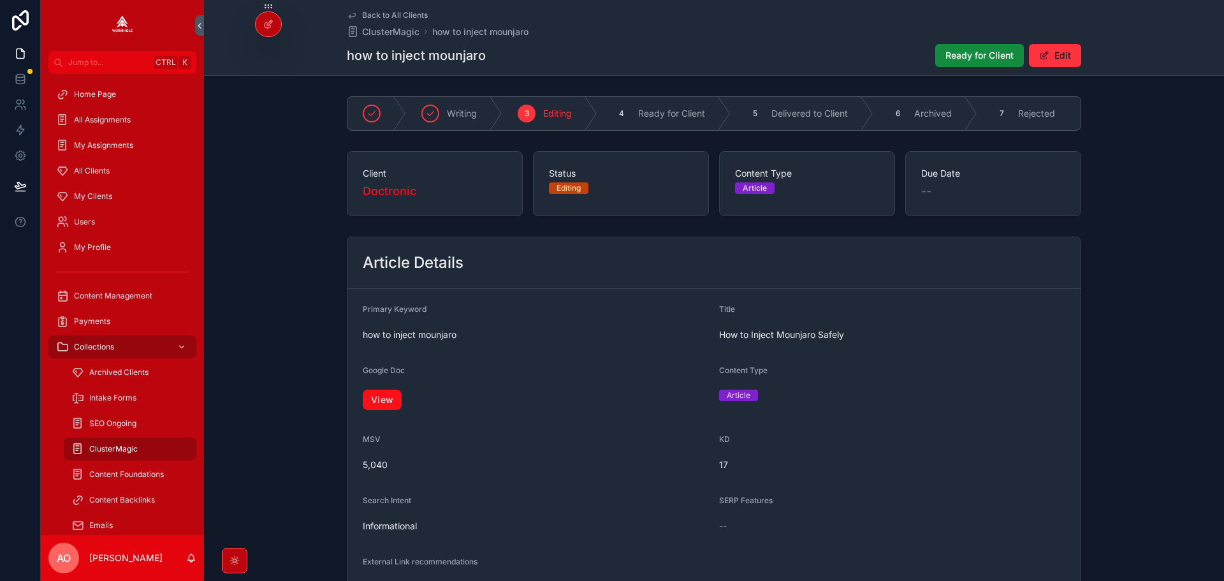
click at [375, 409] on link "View" at bounding box center [382, 399] width 39 height 20
click at [973, 57] on span "Ready for Client" at bounding box center [979, 55] width 68 height 13
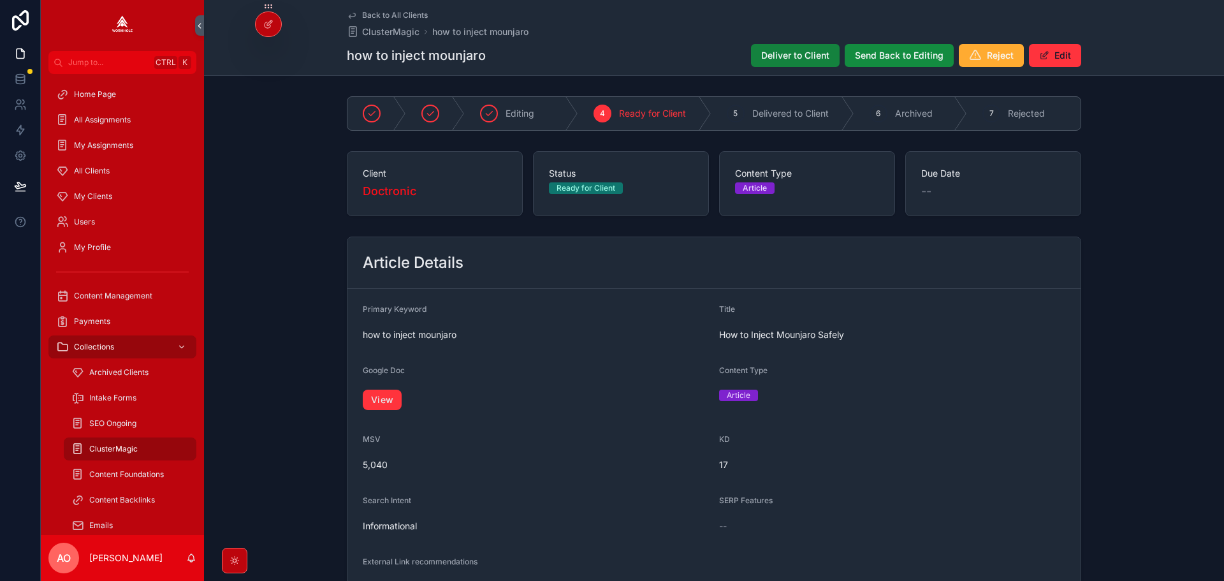
click at [785, 59] on span "Deliver to Client" at bounding box center [795, 55] width 68 height 13
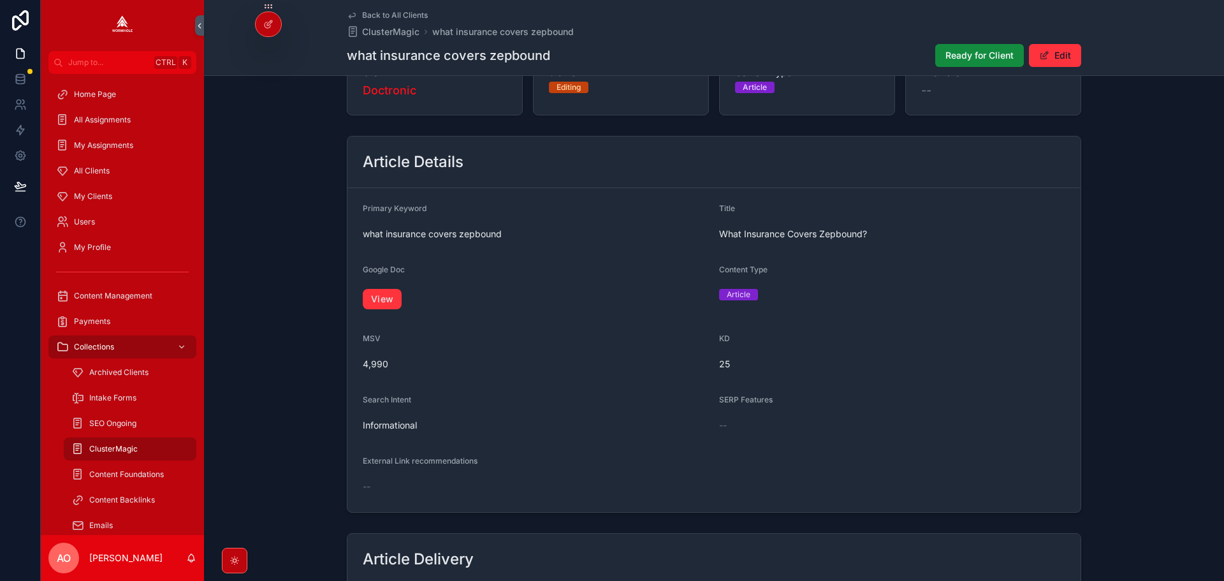
scroll to position [255, 0]
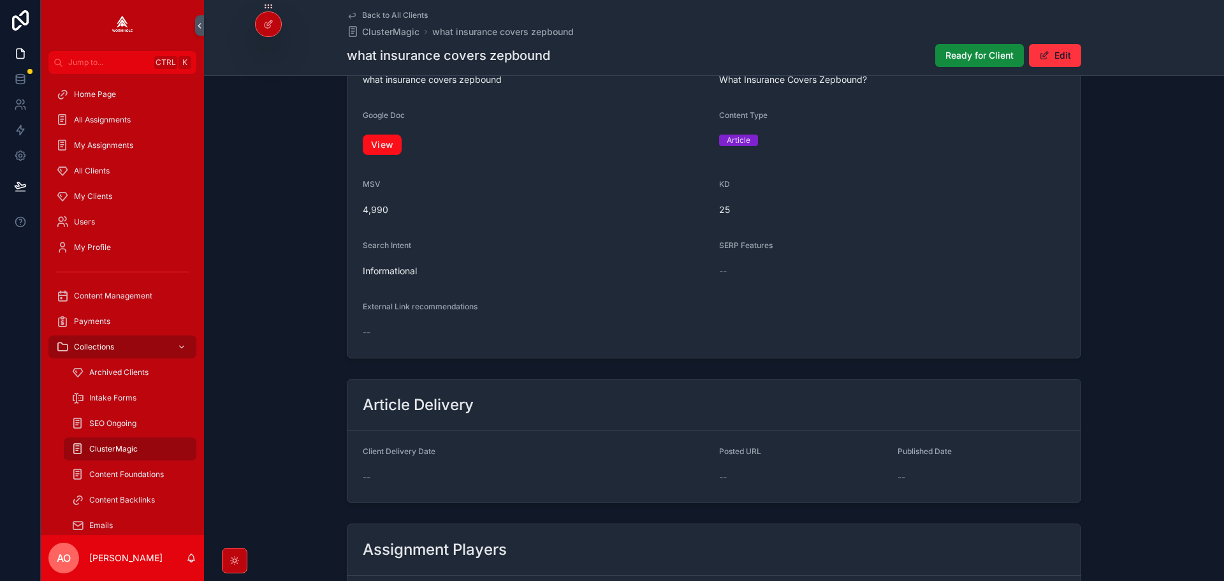
click at [367, 149] on link "View" at bounding box center [382, 144] width 39 height 20
click at [964, 61] on span "Ready for Client" at bounding box center [979, 55] width 68 height 13
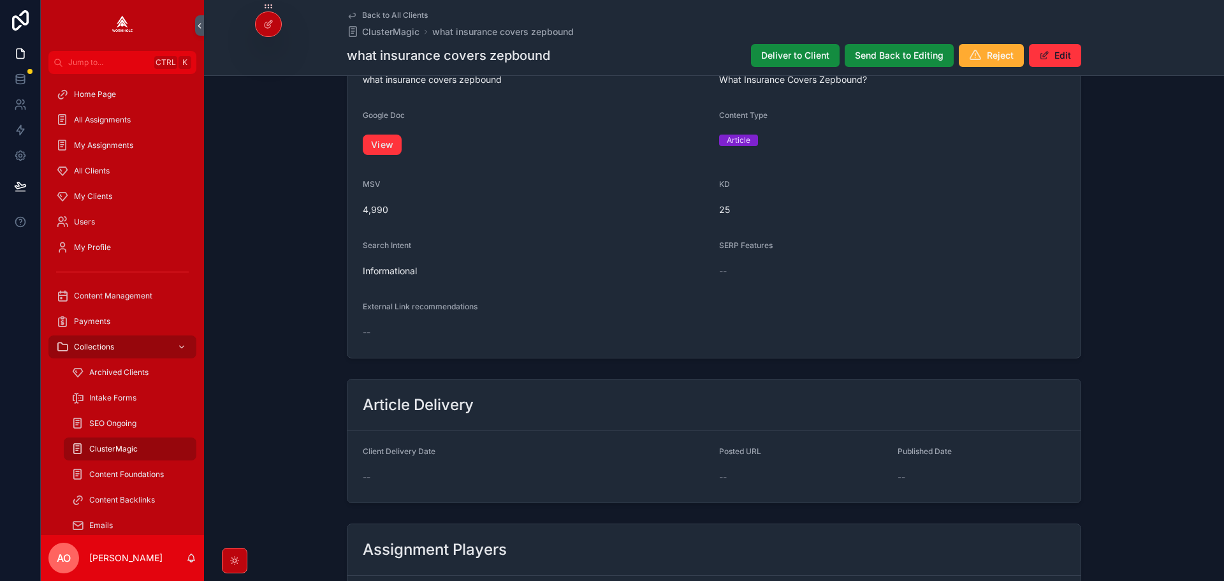
scroll to position [249, 0]
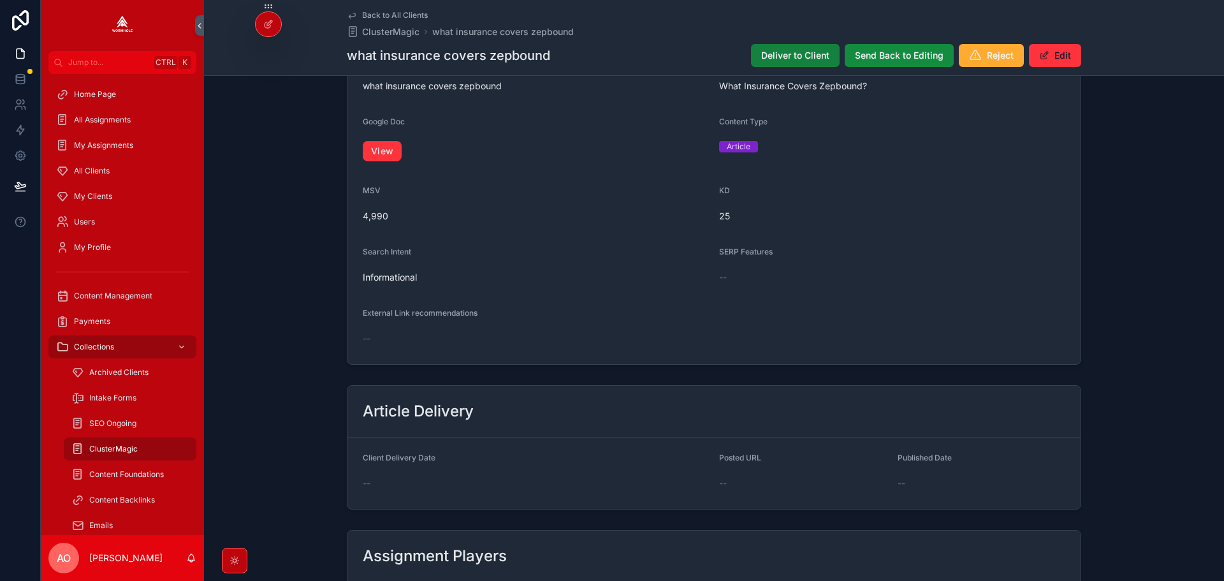
click at [777, 51] on span "Deliver to Client" at bounding box center [795, 55] width 68 height 13
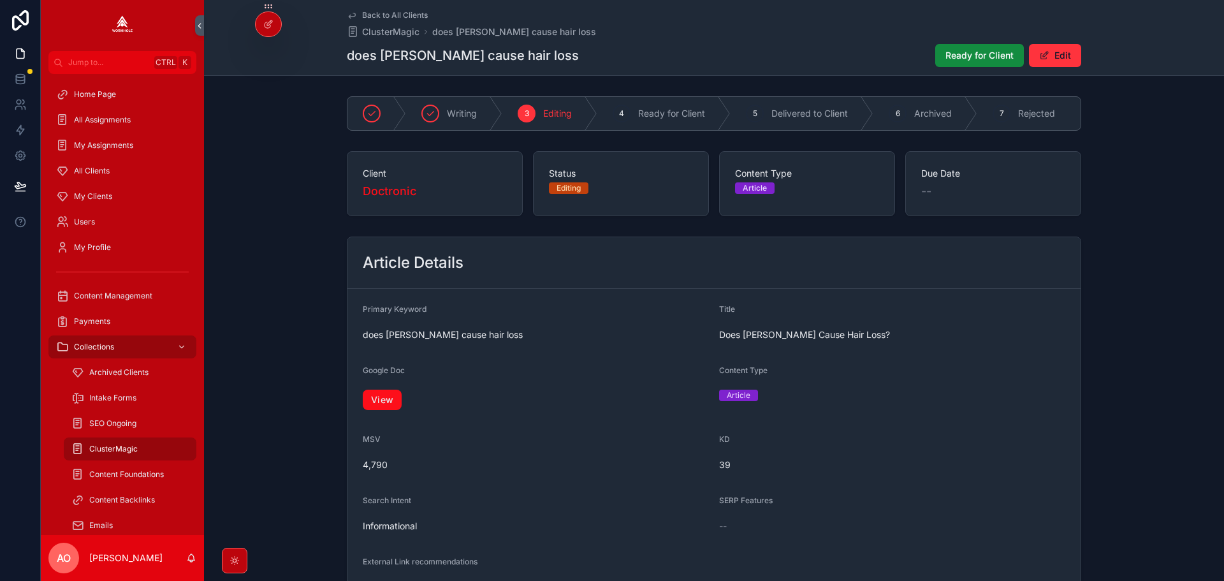
click at [380, 407] on link "View" at bounding box center [382, 399] width 39 height 20
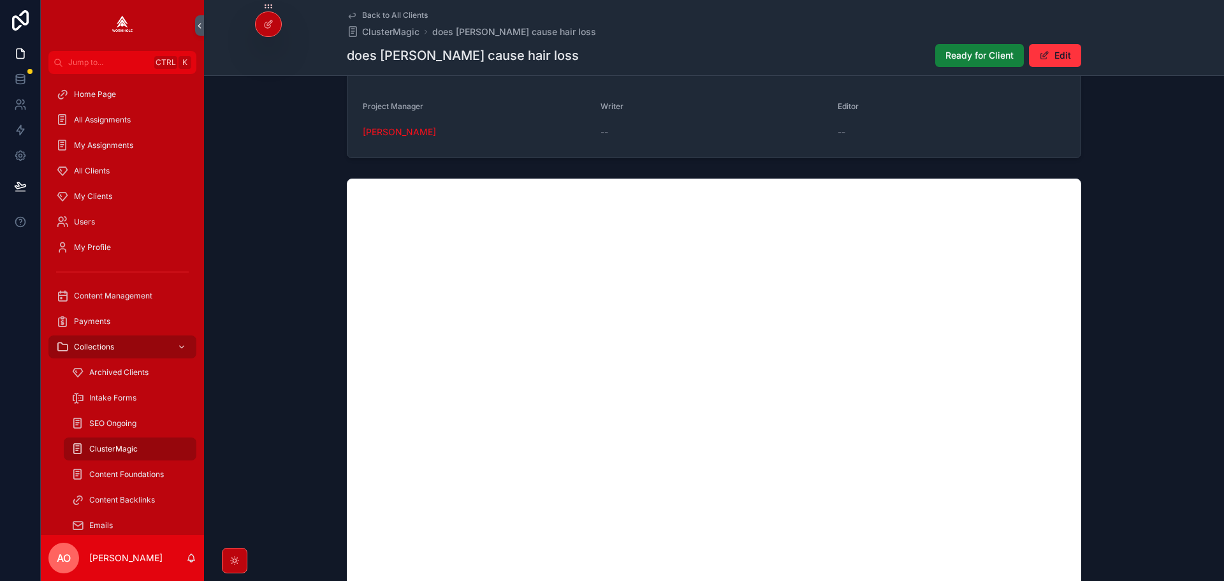
click at [960, 55] on span "Ready for Client" at bounding box center [979, 55] width 68 height 13
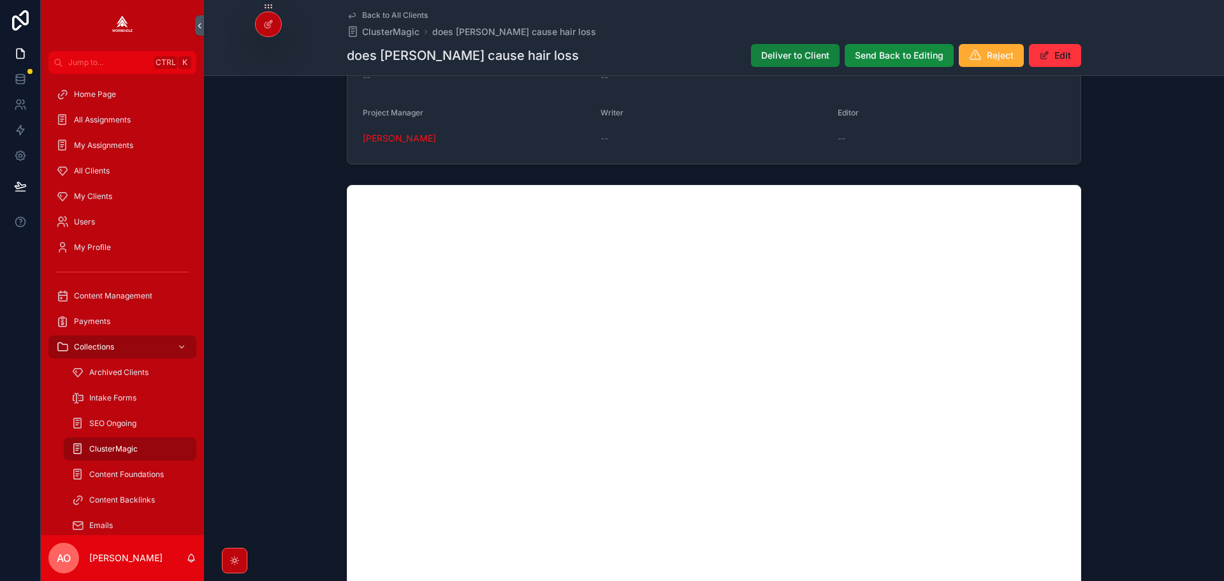
click at [753, 50] on button "Deliver to Client" at bounding box center [795, 55] width 89 height 23
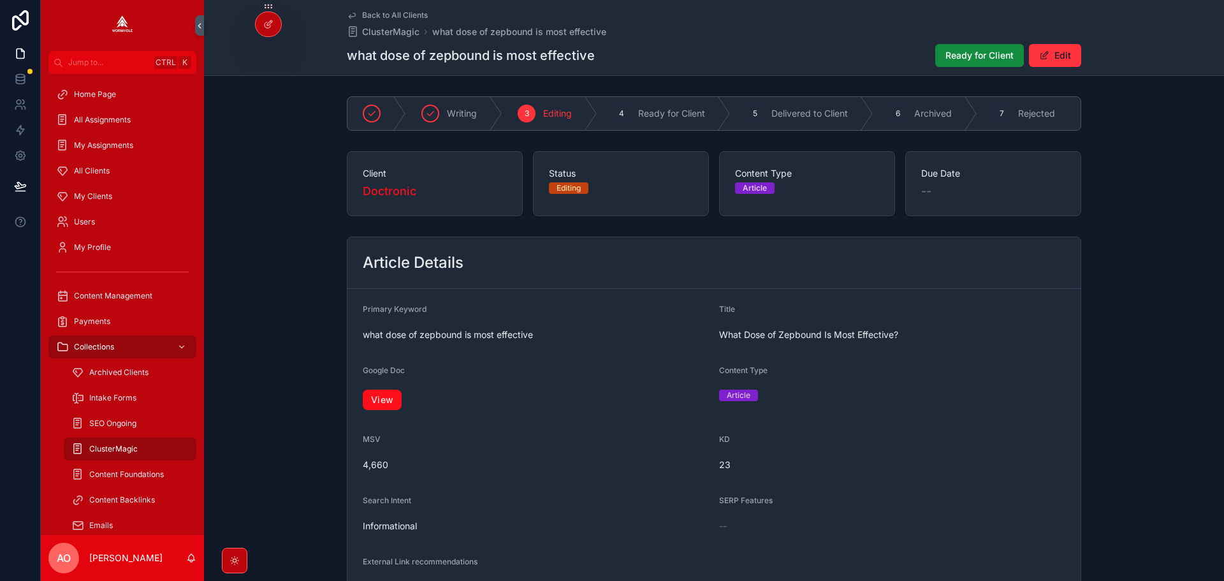
click at [379, 397] on link "View" at bounding box center [382, 399] width 39 height 20
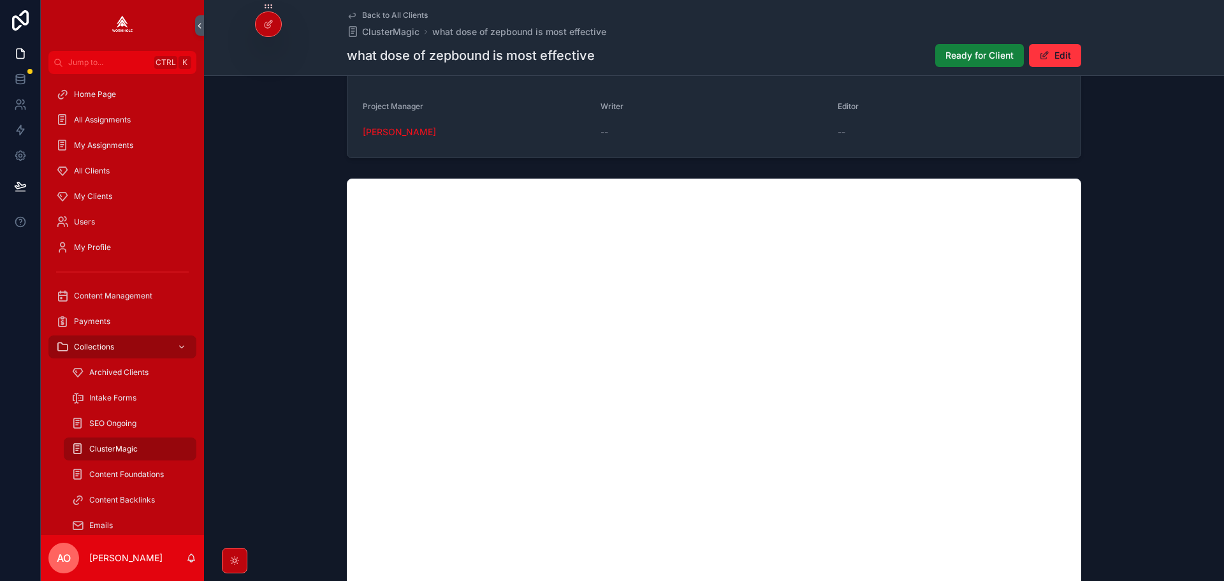
click at [989, 57] on span "Ready for Client" at bounding box center [979, 55] width 68 height 13
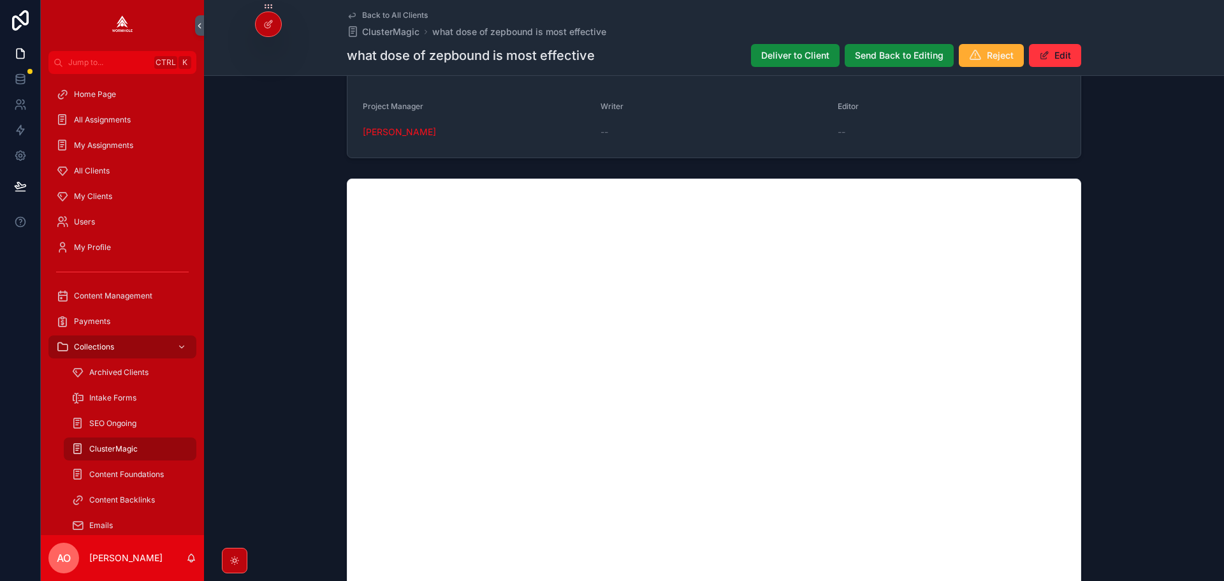
scroll to position [799, 0]
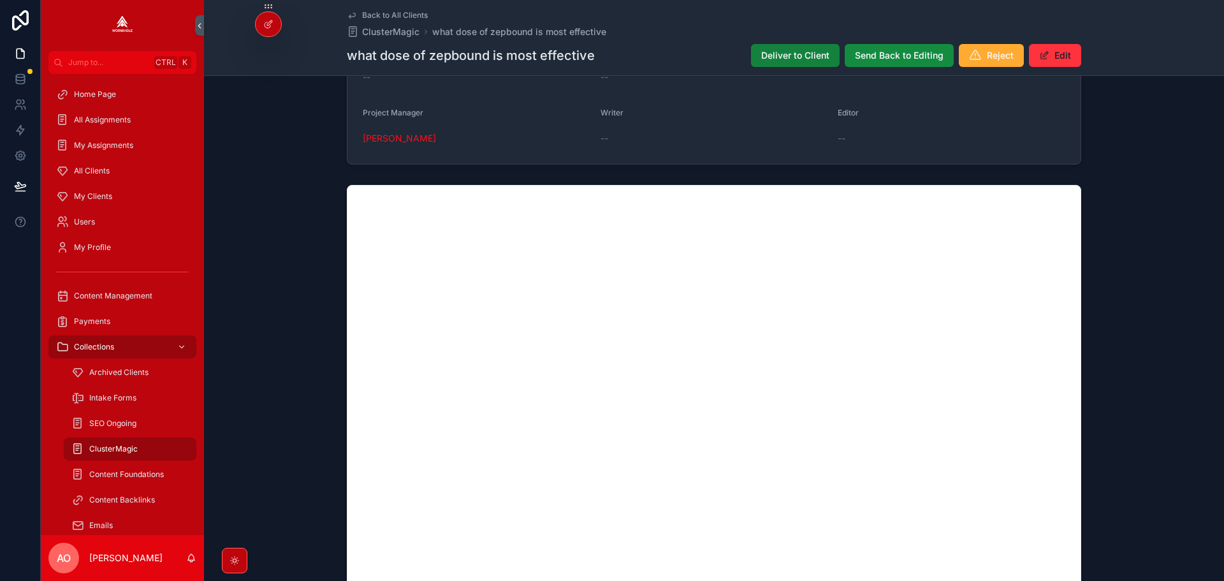
click at [785, 58] on span "Deliver to Client" at bounding box center [795, 55] width 68 height 13
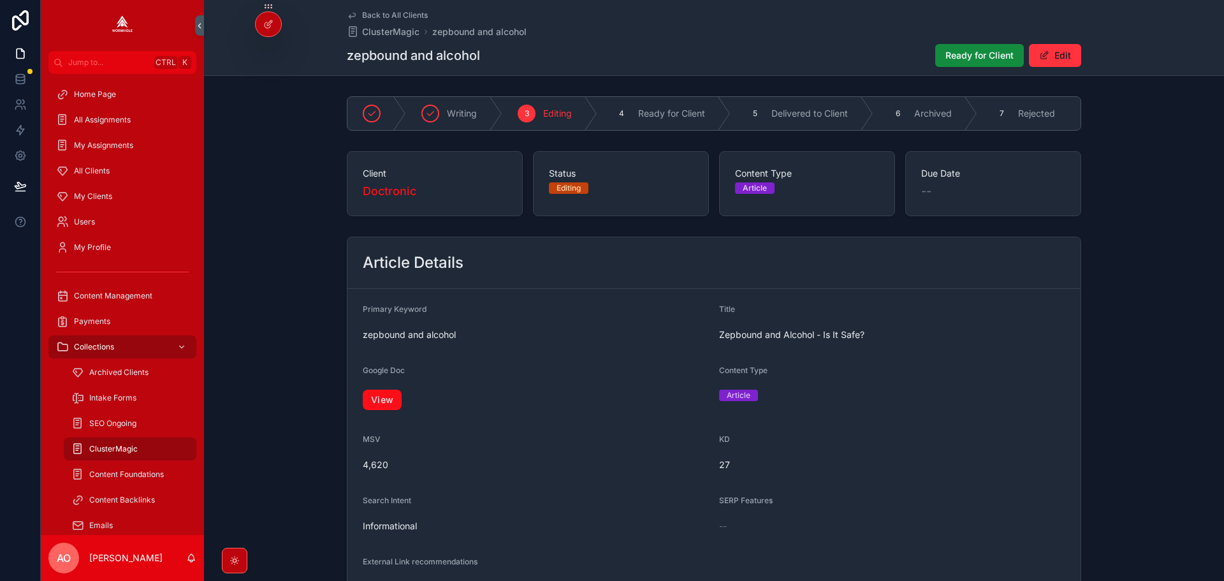
click at [376, 403] on link "View" at bounding box center [382, 399] width 39 height 20
click at [381, 397] on link "View" at bounding box center [382, 399] width 39 height 20
click at [986, 50] on span "Ready for Client" at bounding box center [979, 55] width 68 height 13
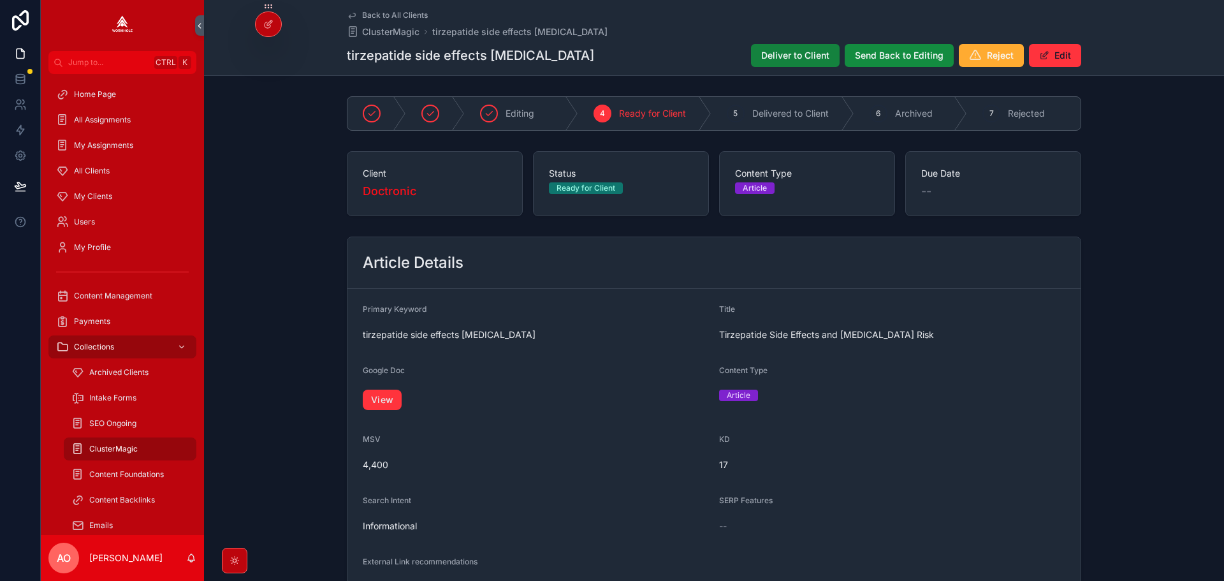
click at [779, 52] on span "Deliver to Client" at bounding box center [795, 55] width 68 height 13
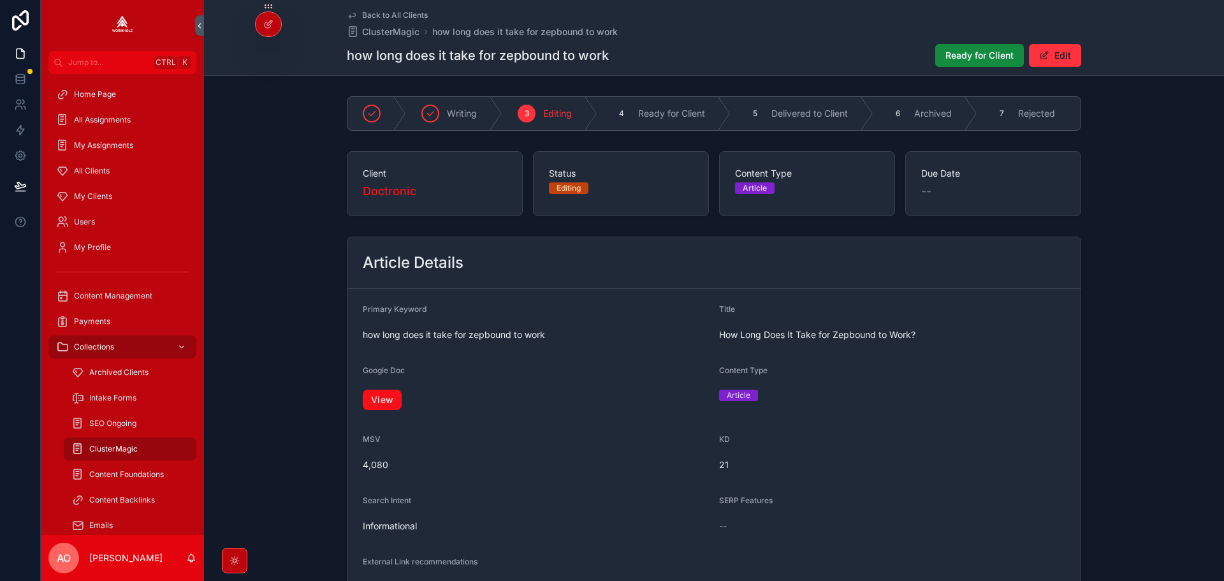
click at [381, 402] on link "View" at bounding box center [382, 399] width 39 height 20
click at [372, 410] on link "View" at bounding box center [382, 399] width 39 height 20
click at [961, 57] on span "Ready for Client" at bounding box center [979, 55] width 68 height 13
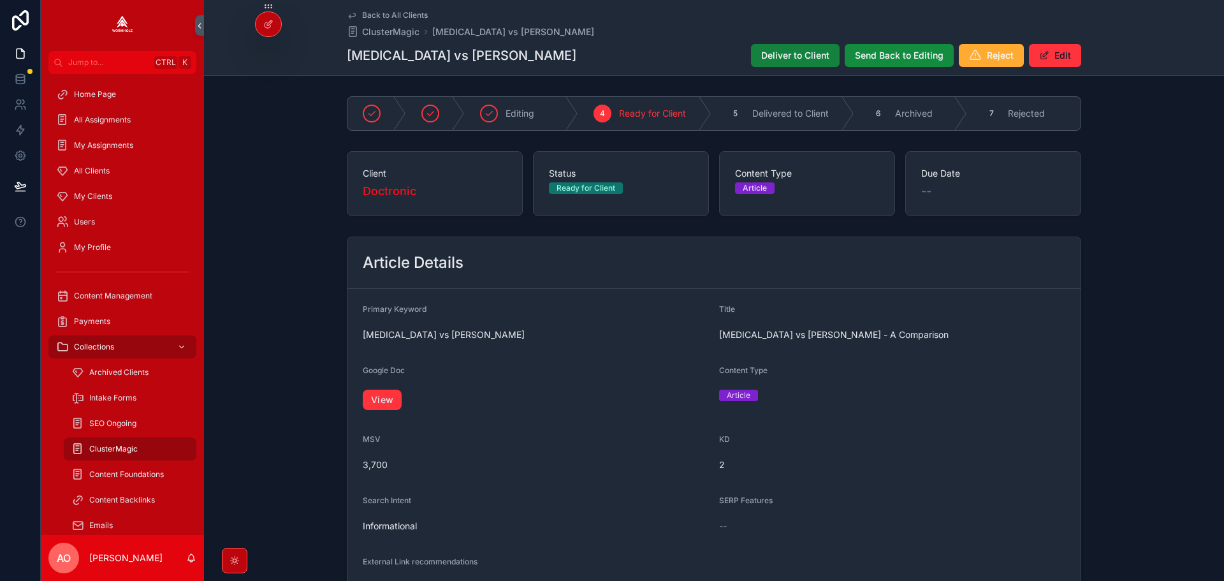
click at [782, 55] on span "Deliver to Client" at bounding box center [795, 55] width 68 height 13
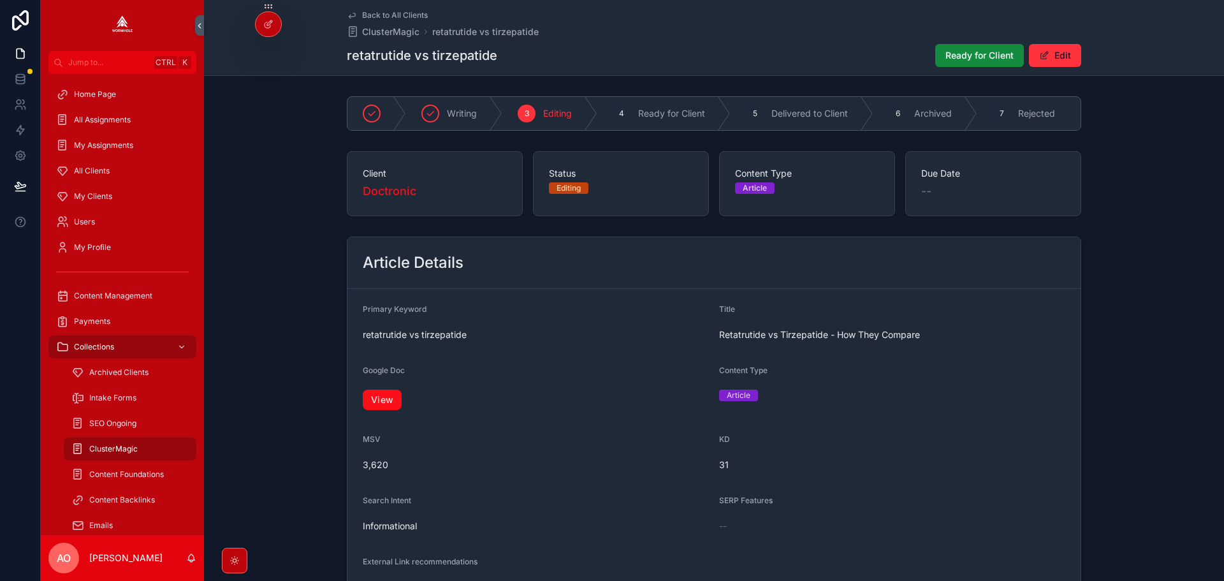
click at [393, 407] on link "View" at bounding box center [382, 399] width 39 height 20
